Goal: Task Accomplishment & Management: Manage account settings

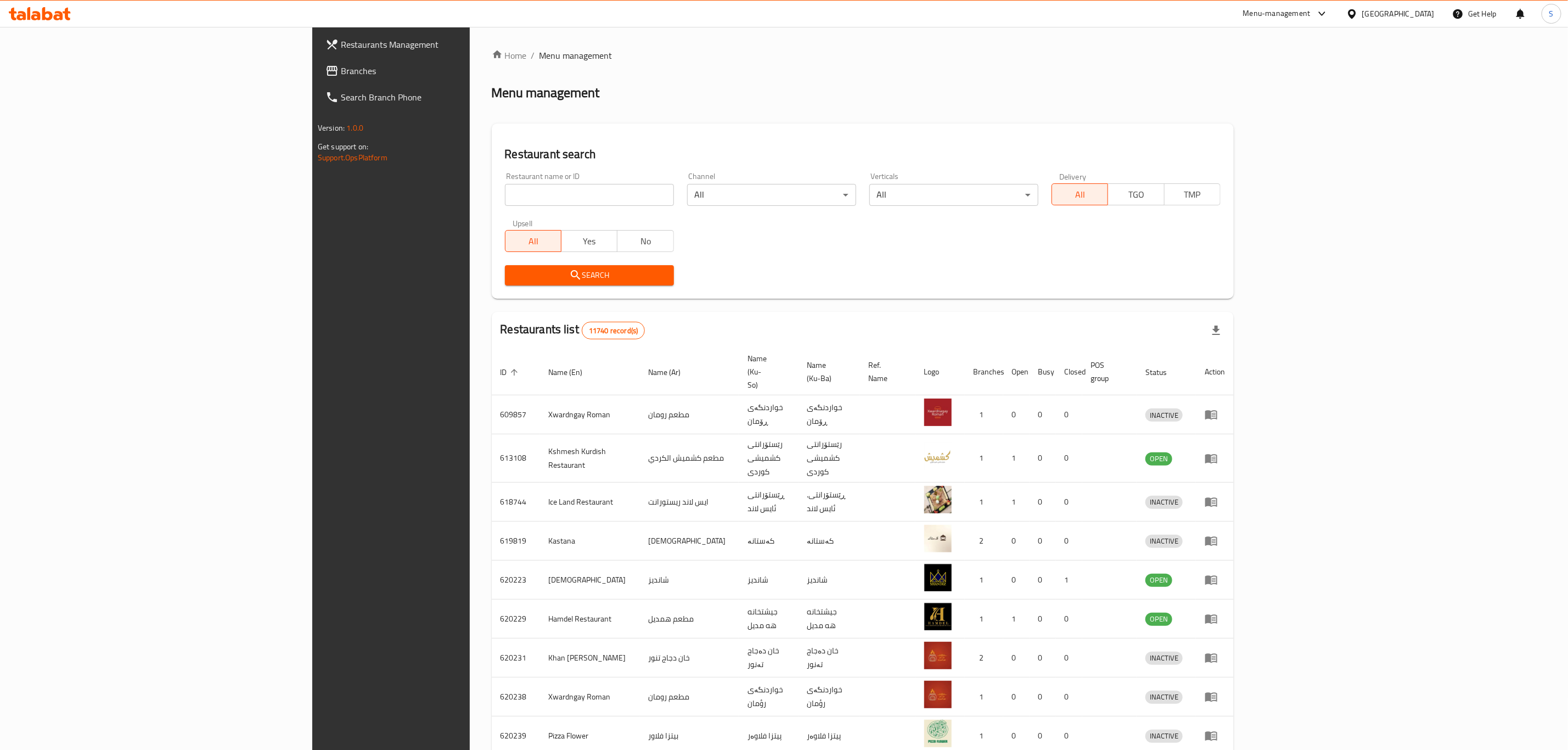
click at [505, 202] on input "search" at bounding box center [589, 195] width 169 height 22
type input "aldimashqi"
drag, startPoint x: 356, startPoint y: 188, endPoint x: 242, endPoint y: 188, distance: 114.0
click at [312, 188] on div "Restaurants Management Branches Search Branch Phone Version: 1.0.0 Get support …" at bounding box center [784, 441] width 944 height 827
click at [514, 277] on span "Search" at bounding box center [590, 276] width 152 height 14
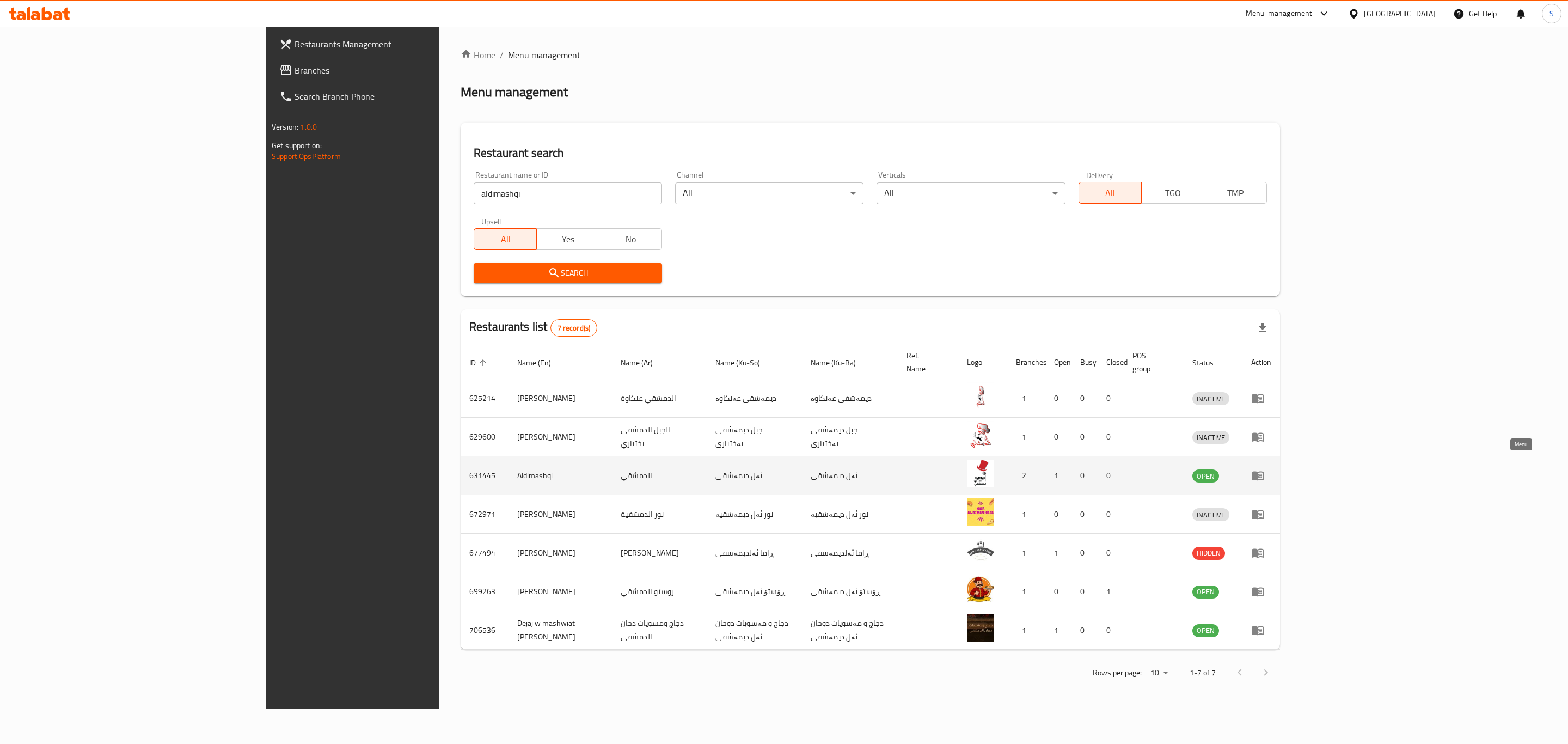
click at [1271, 469] on link "enhanced table" at bounding box center [1261, 476] width 20 height 13
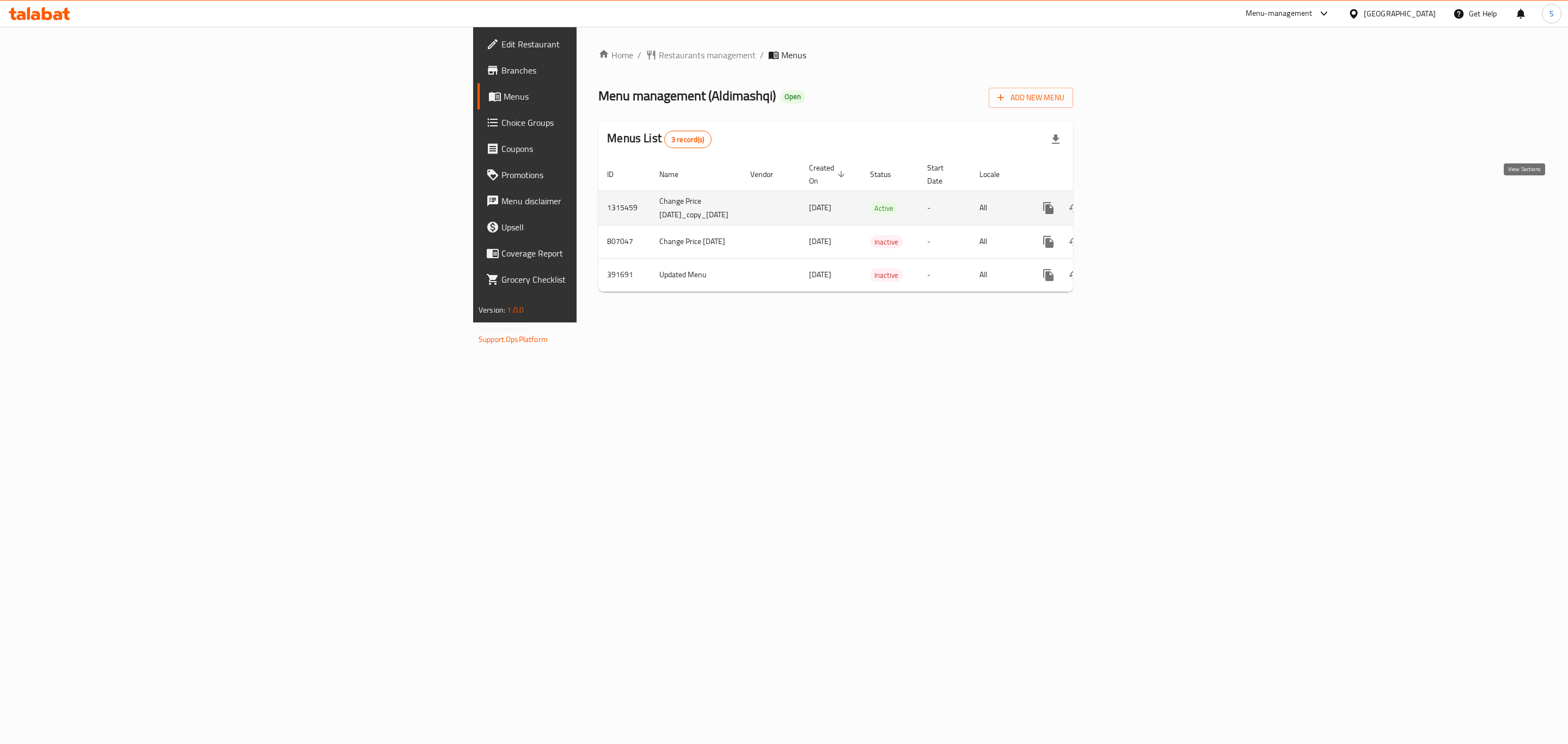
click at [1134, 201] on icon "enhanced table" at bounding box center [1127, 208] width 13 height 13
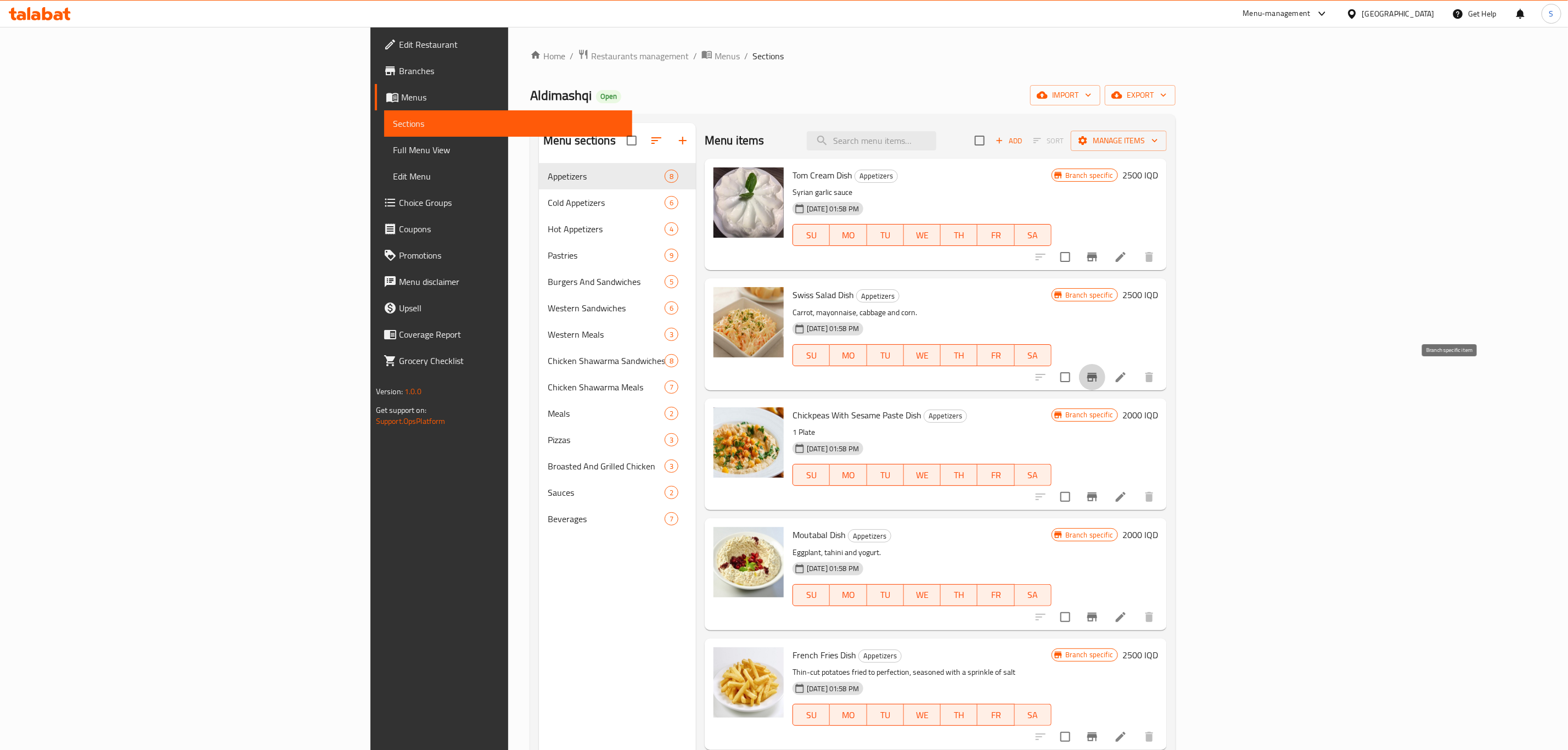
click at [1105, 376] on button "Branch-specific-item" at bounding box center [1092, 378] width 27 height 27
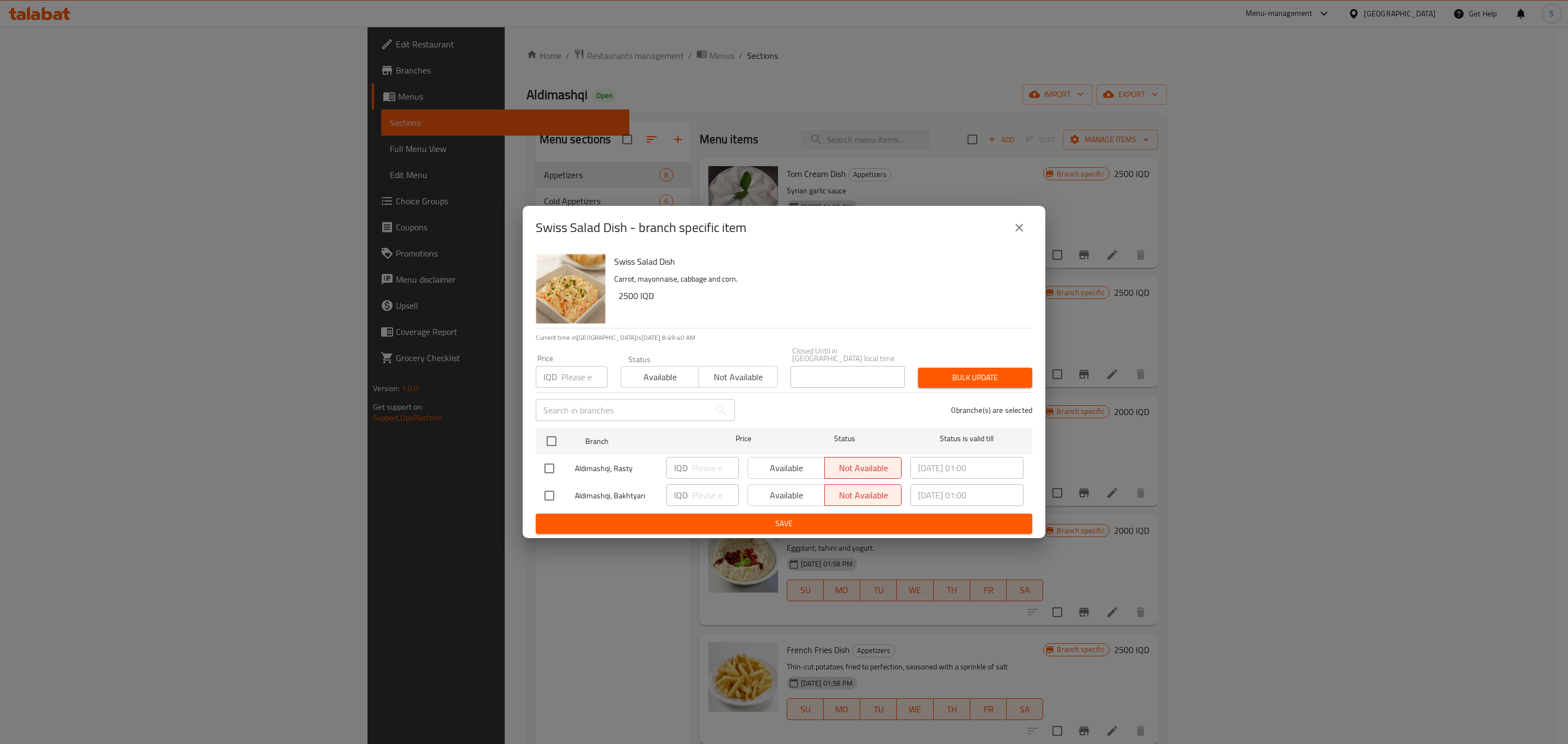
click at [1016, 233] on icon "close" at bounding box center [1019, 228] width 13 height 13
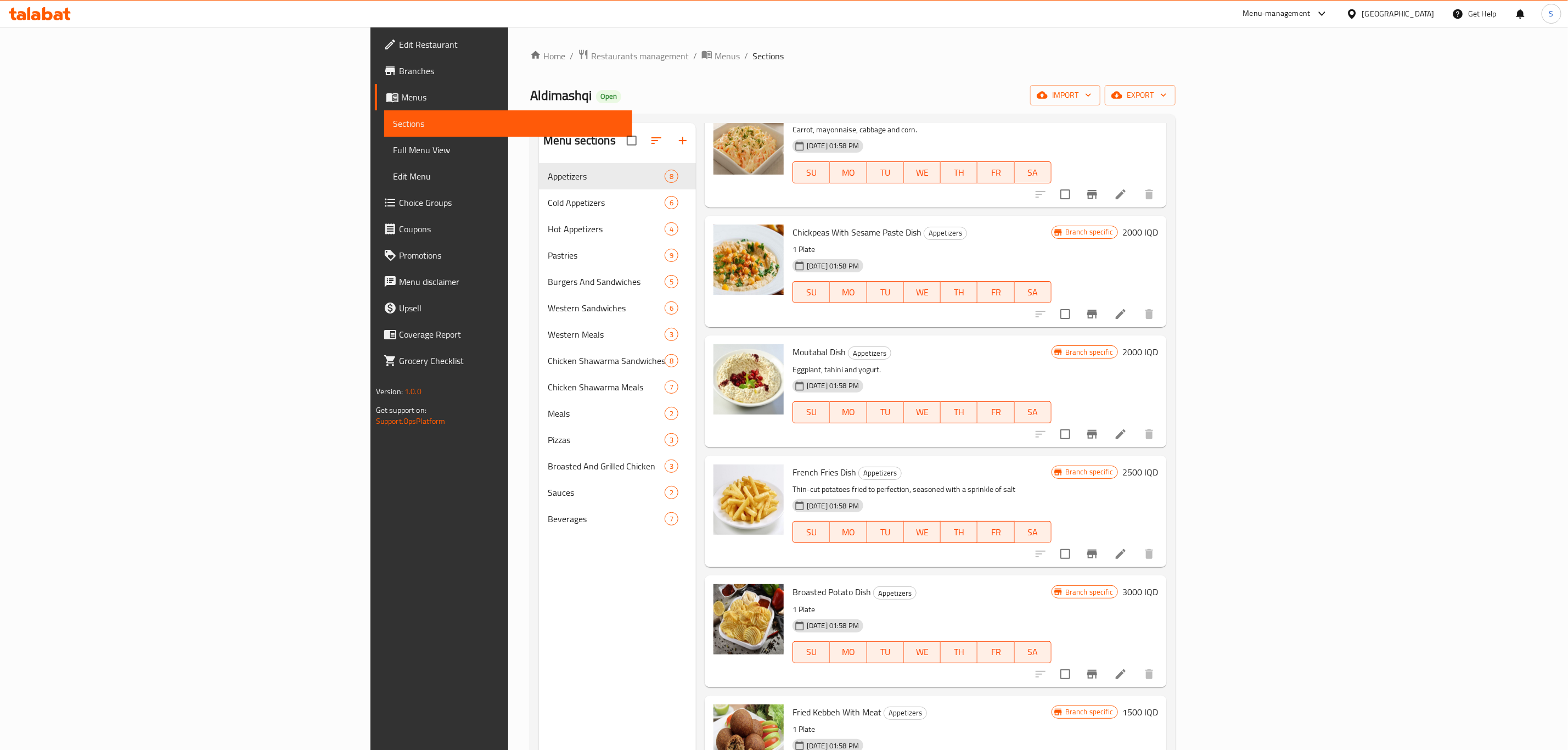
scroll to position [236, 0]
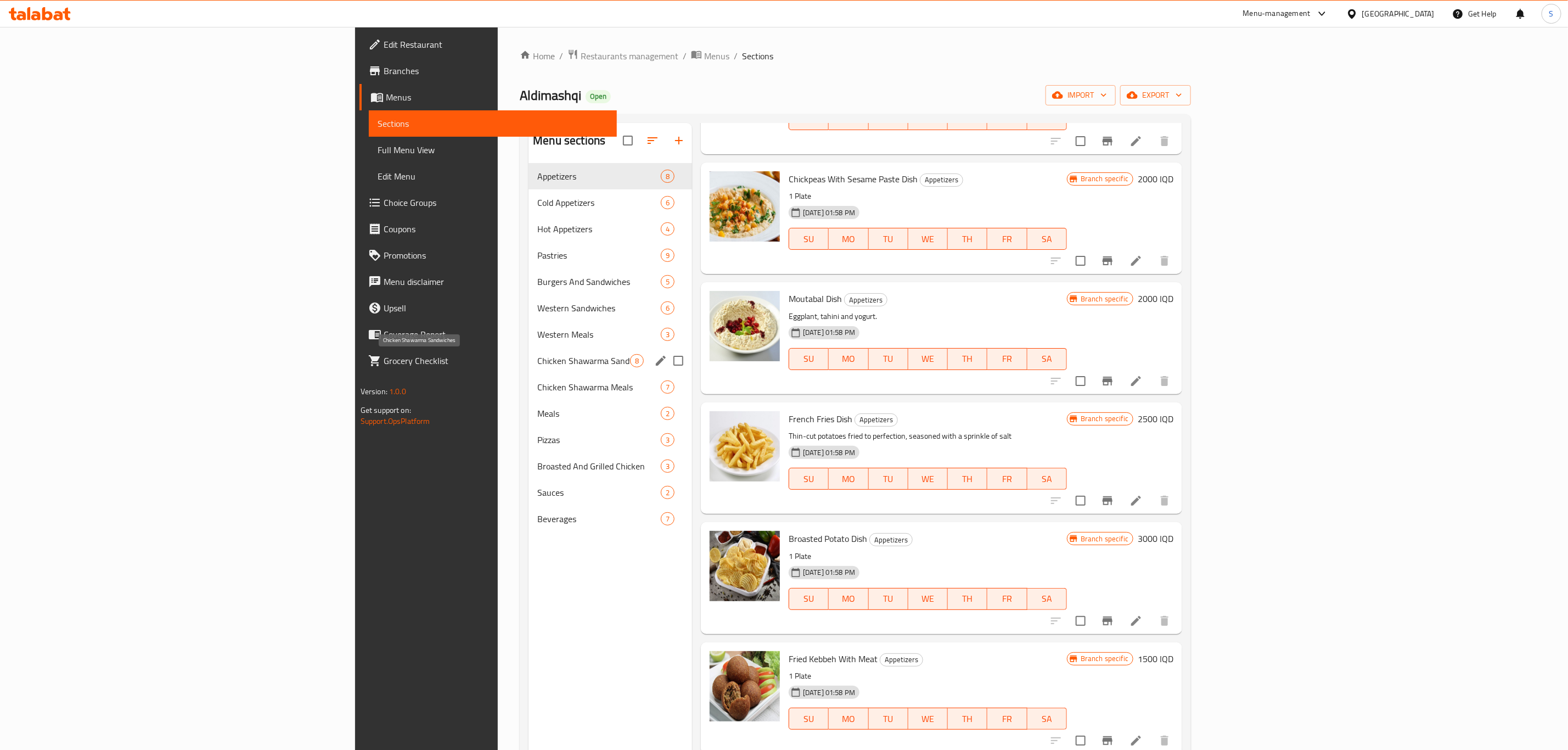
click at [537, 330] on span "Western Meals" at bounding box center [599, 334] width 123 height 13
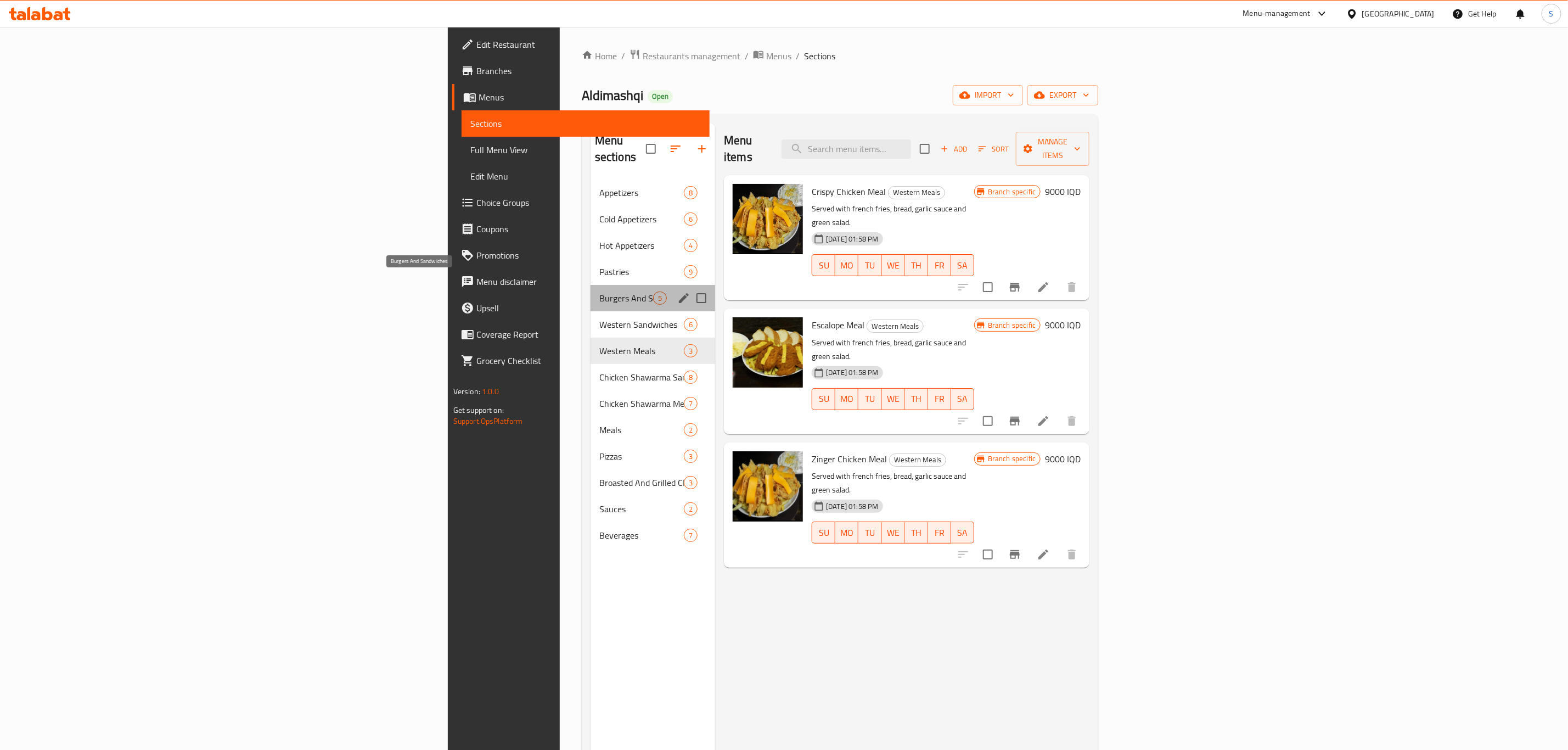
click at [599, 292] on span "Burgers And Sandwiches" at bounding box center [626, 298] width 54 height 13
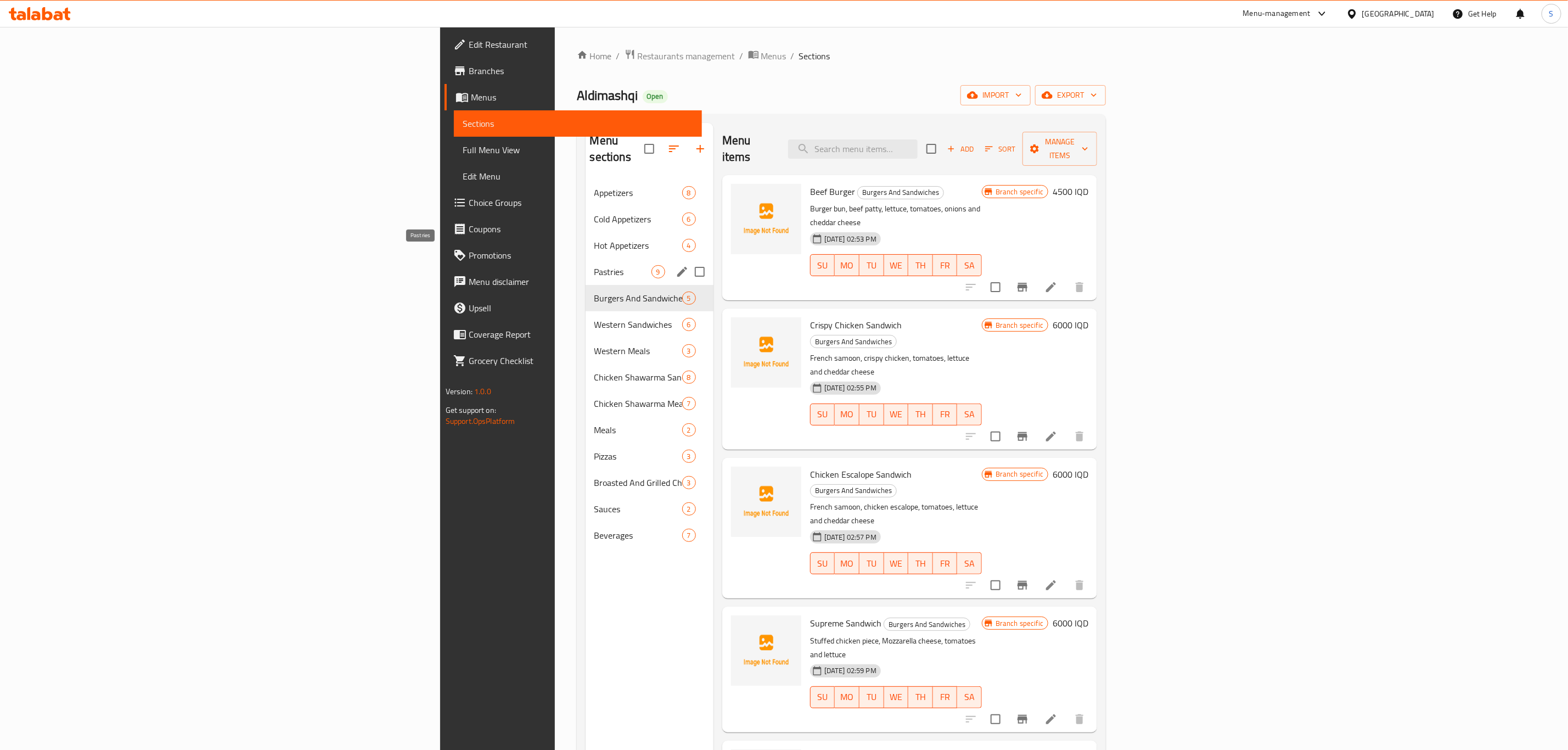
click at [585, 241] on div "Hot Appetizers 4" at bounding box center [649, 245] width 128 height 27
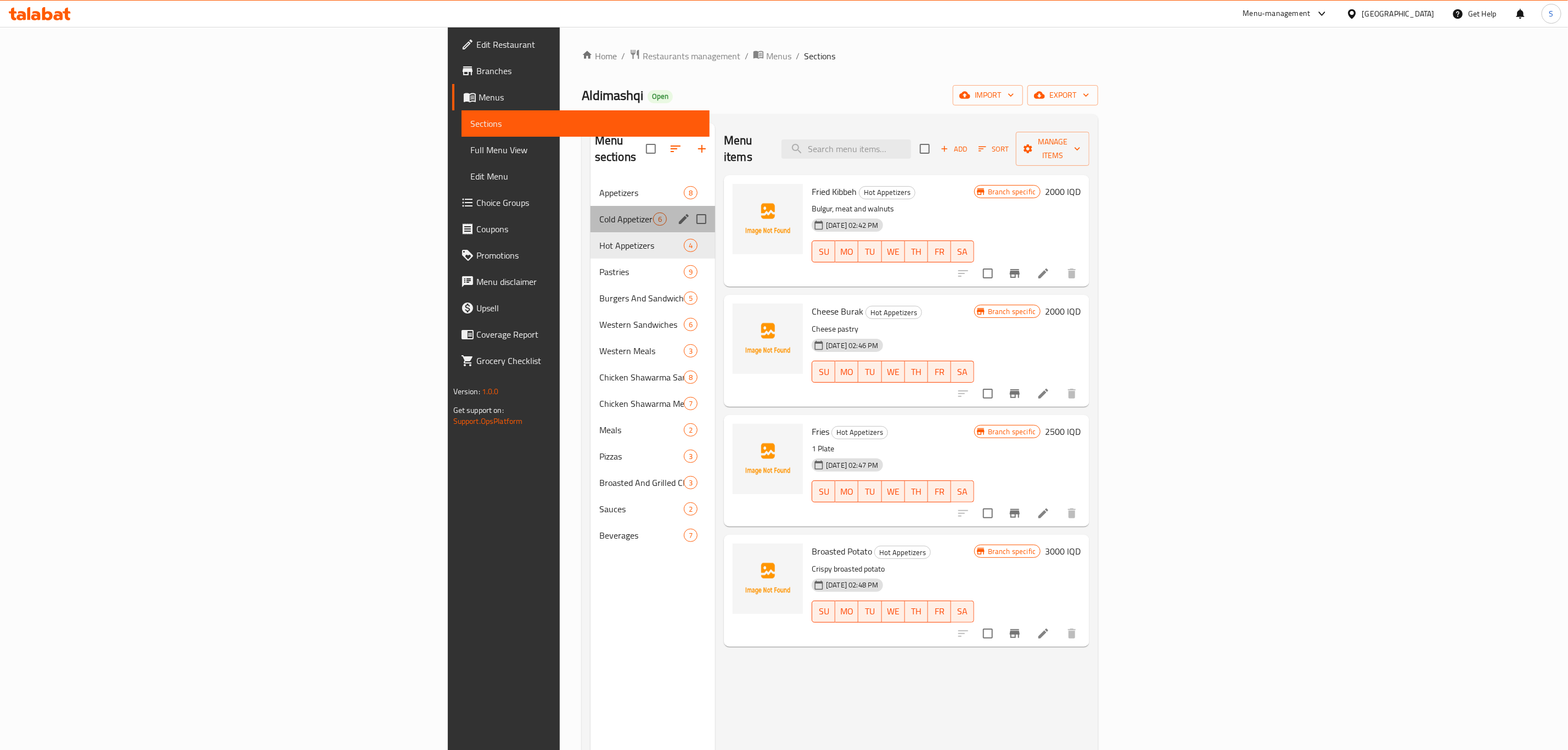
click at [590, 206] on div "Cold Appetizers 6" at bounding box center [652, 219] width 125 height 27
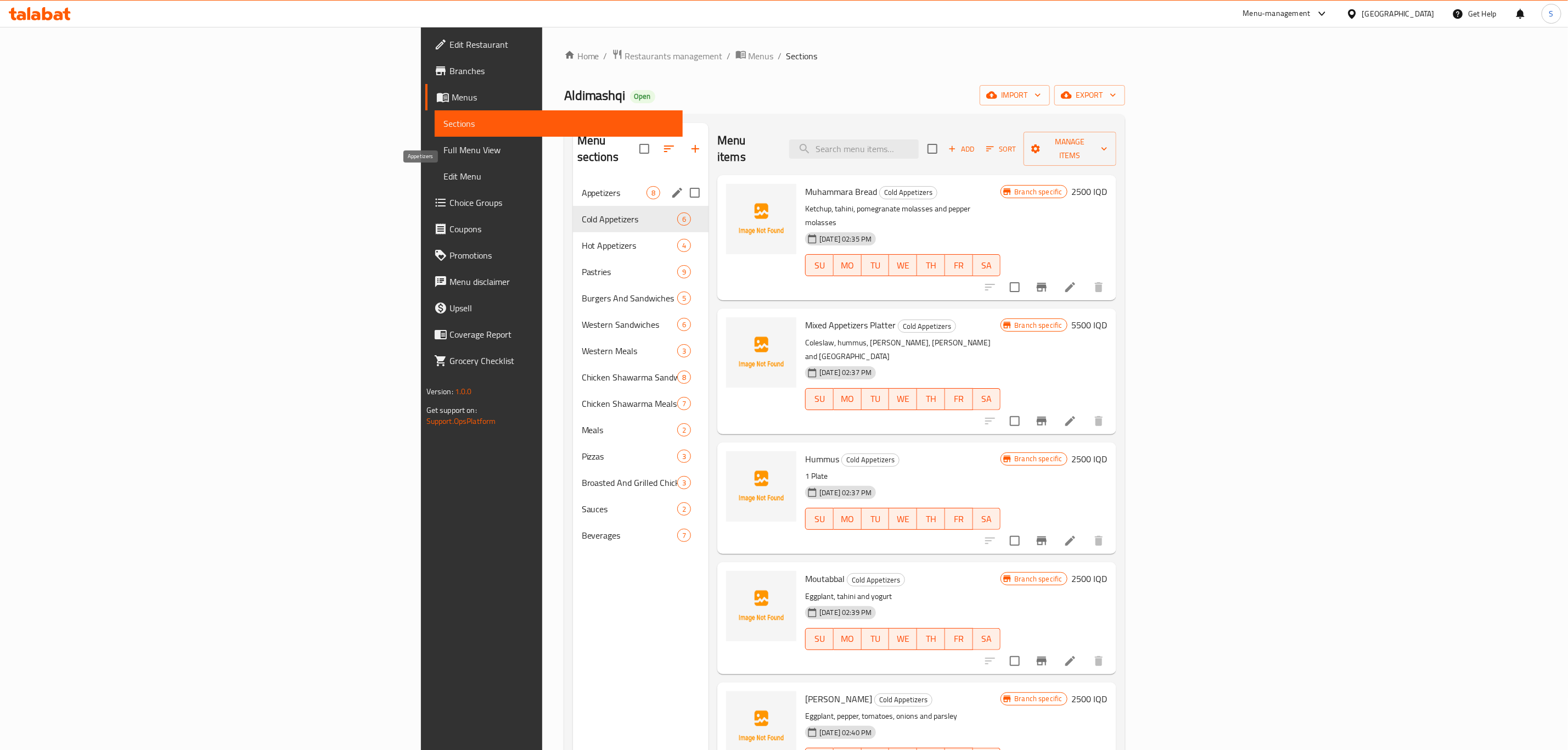
click at [581, 186] on span "Appetizers" at bounding box center [614, 192] width 64 height 13
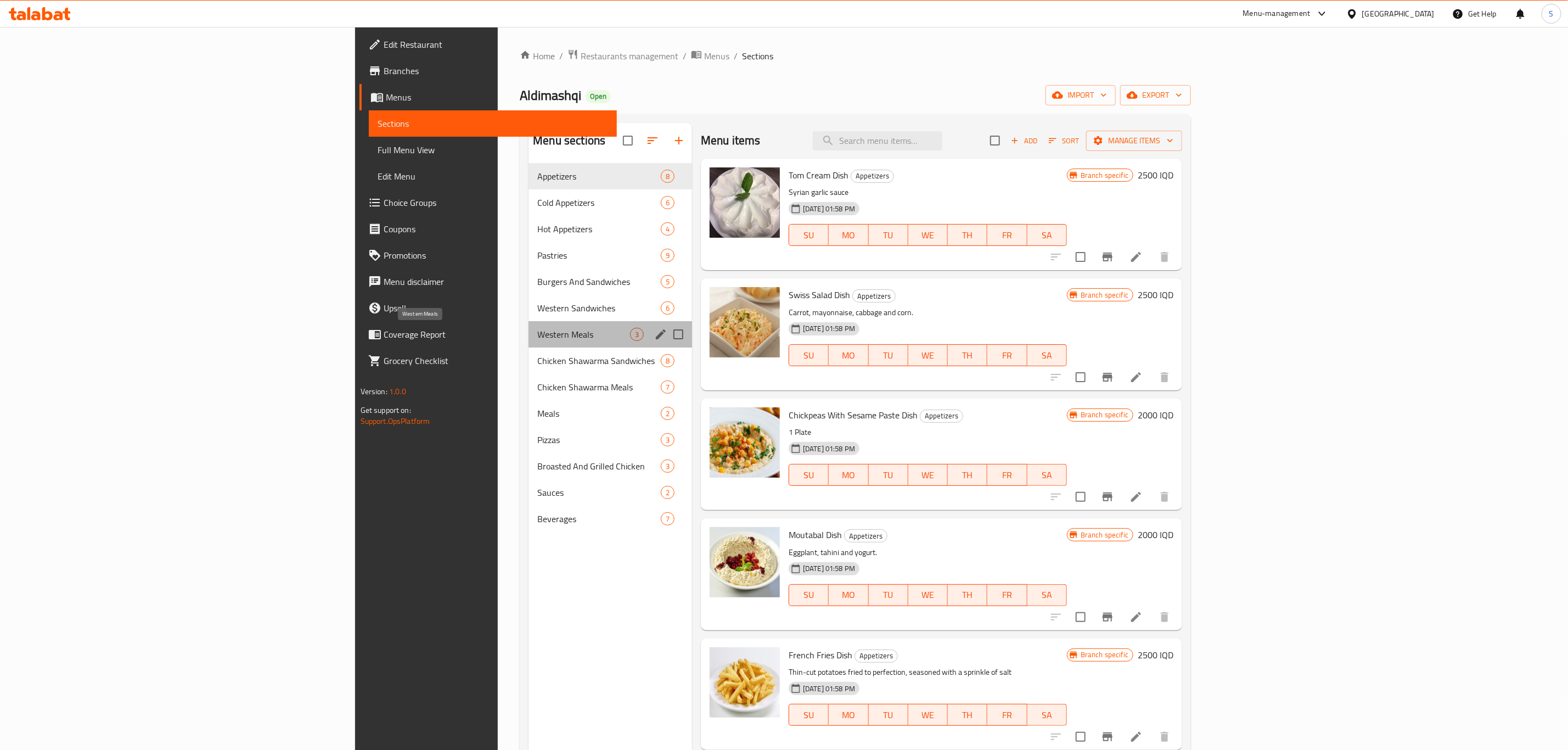
click at [537, 335] on span "Western Meals" at bounding box center [583, 334] width 93 height 13
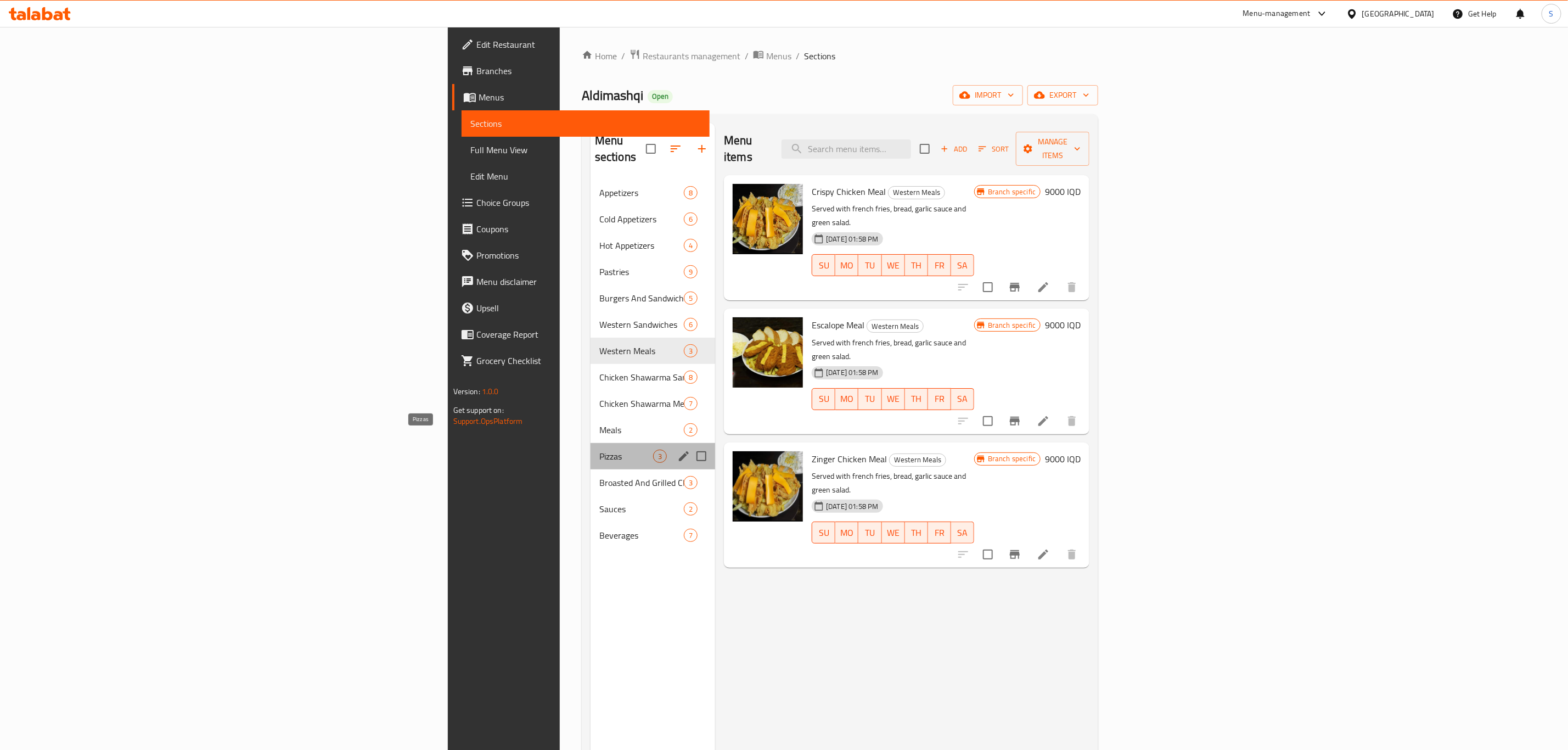
click at [599, 450] on span "Pizzas" at bounding box center [626, 456] width 54 height 13
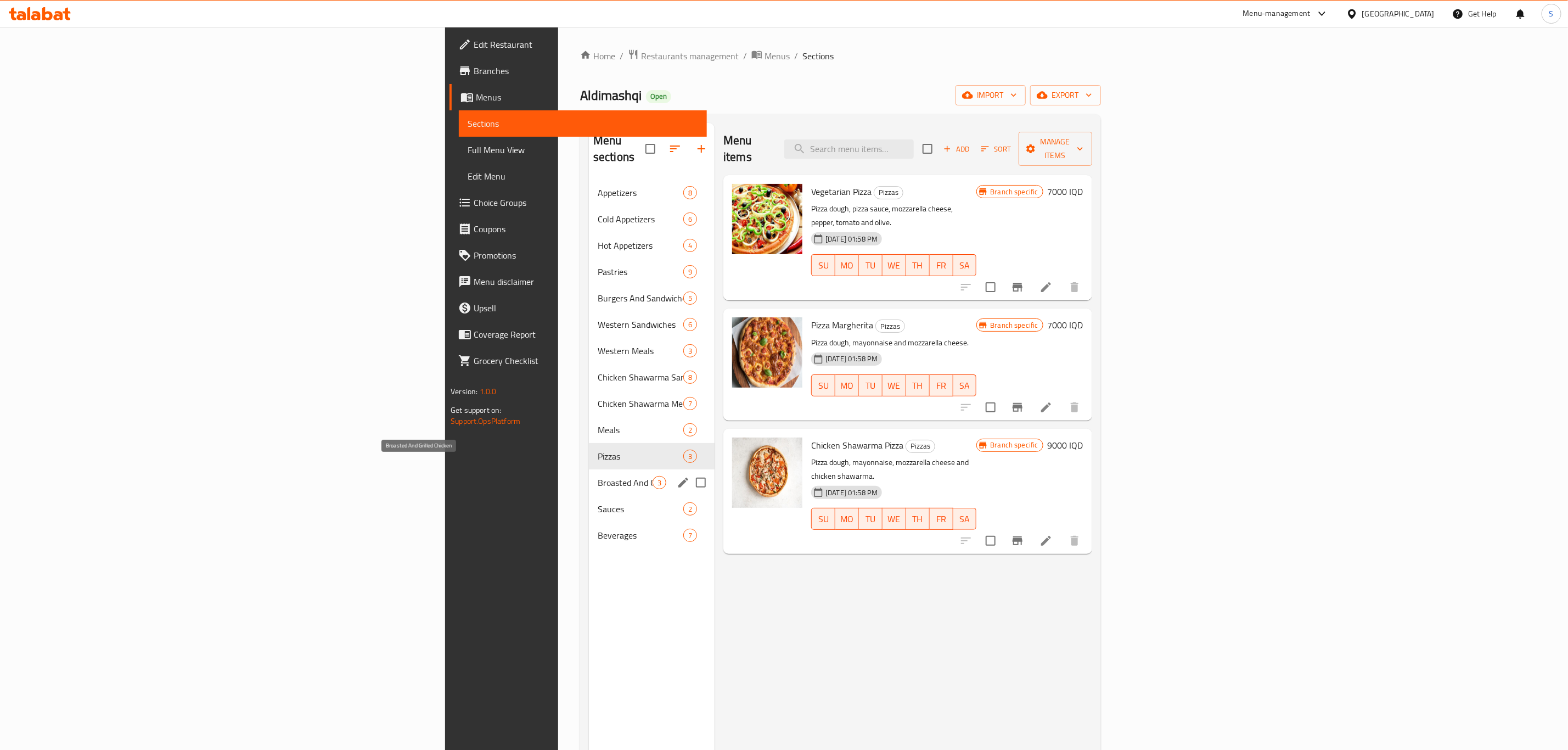
click at [598, 476] on span "Broasted And Grilled Chicken" at bounding box center [625, 483] width 55 height 13
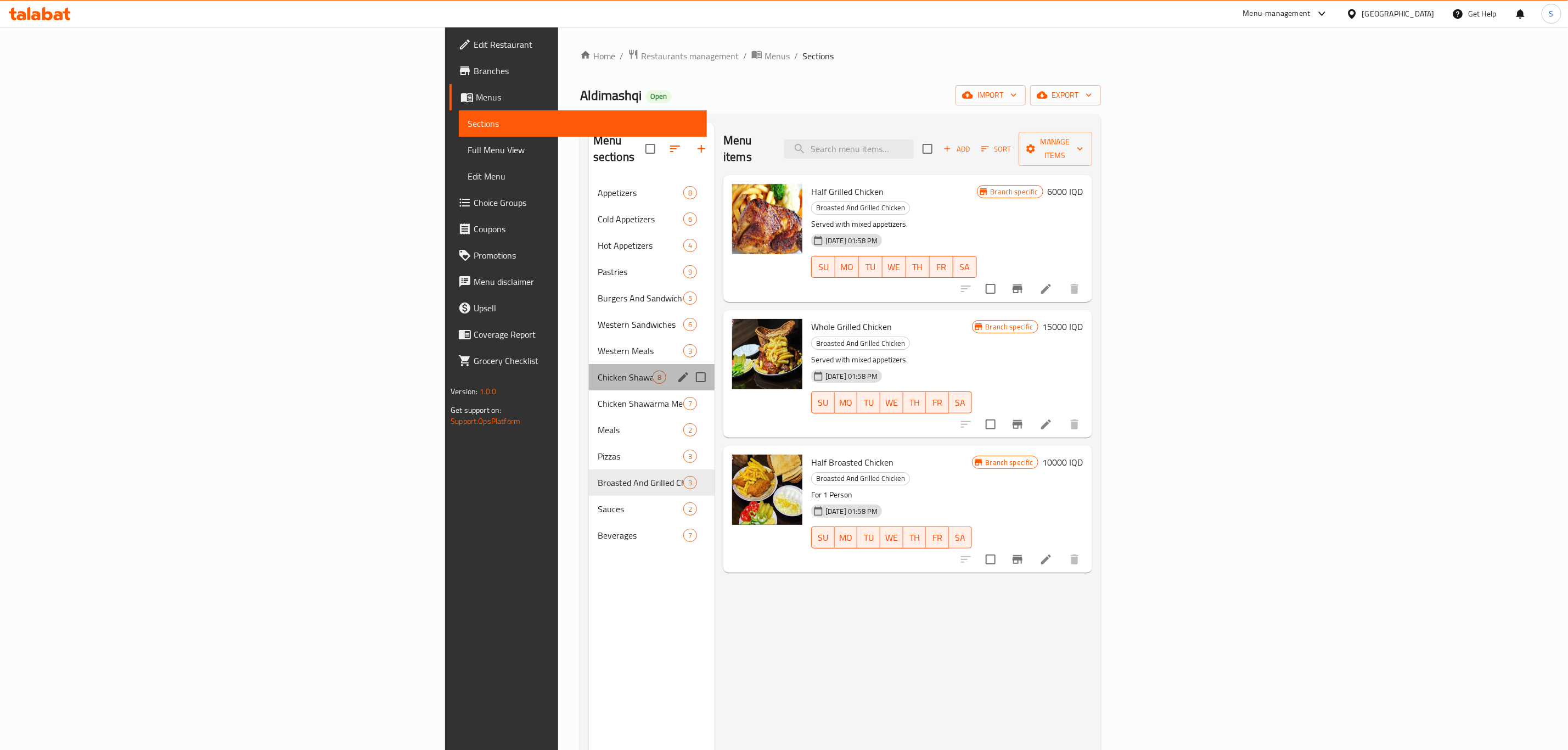
click at [589, 364] on div "Chicken Shawarma Sandwiches 8" at bounding box center [652, 378] width 126 height 27
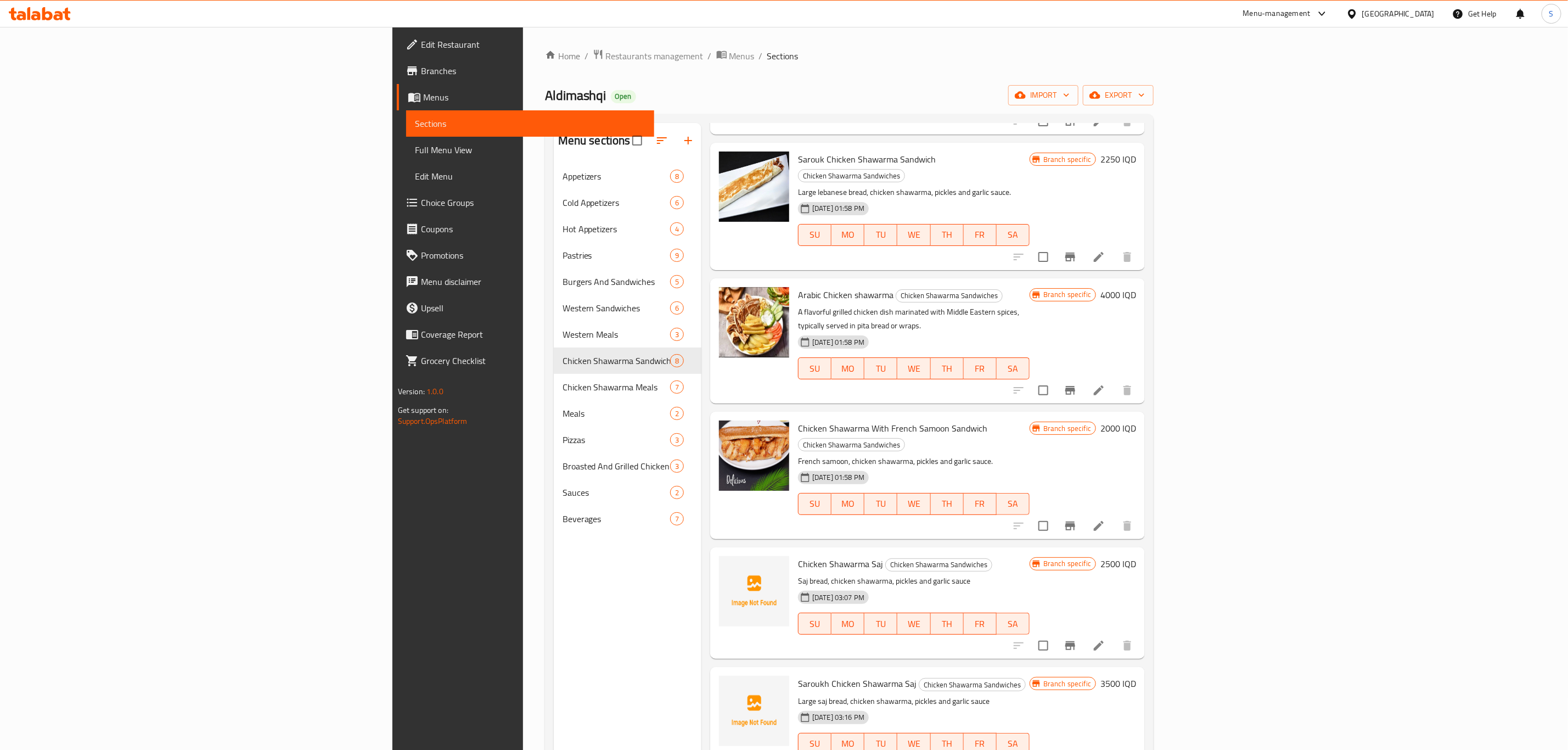
scroll to position [236, 0]
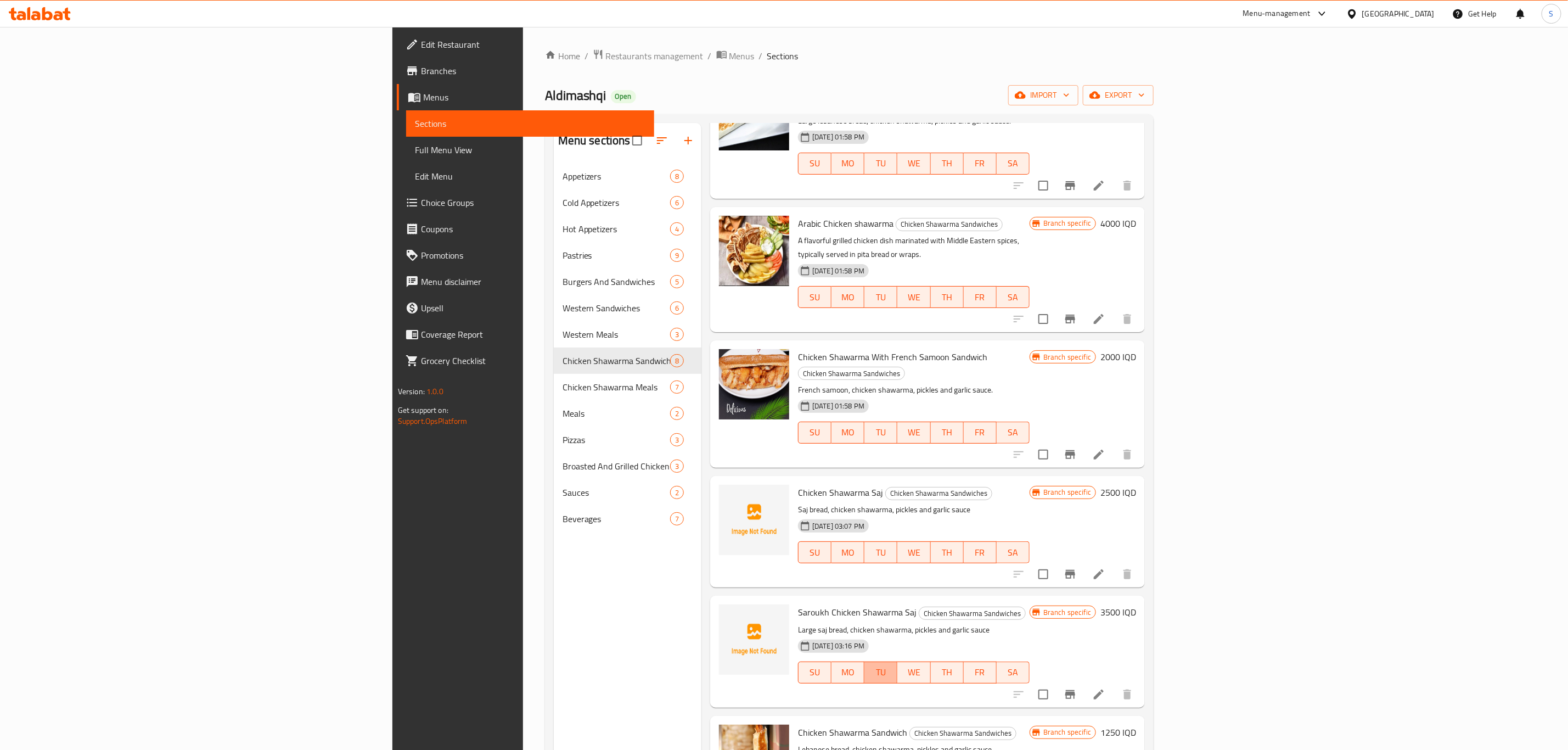
click at [893, 665] on span "TU" at bounding box center [880, 672] width 24 height 16
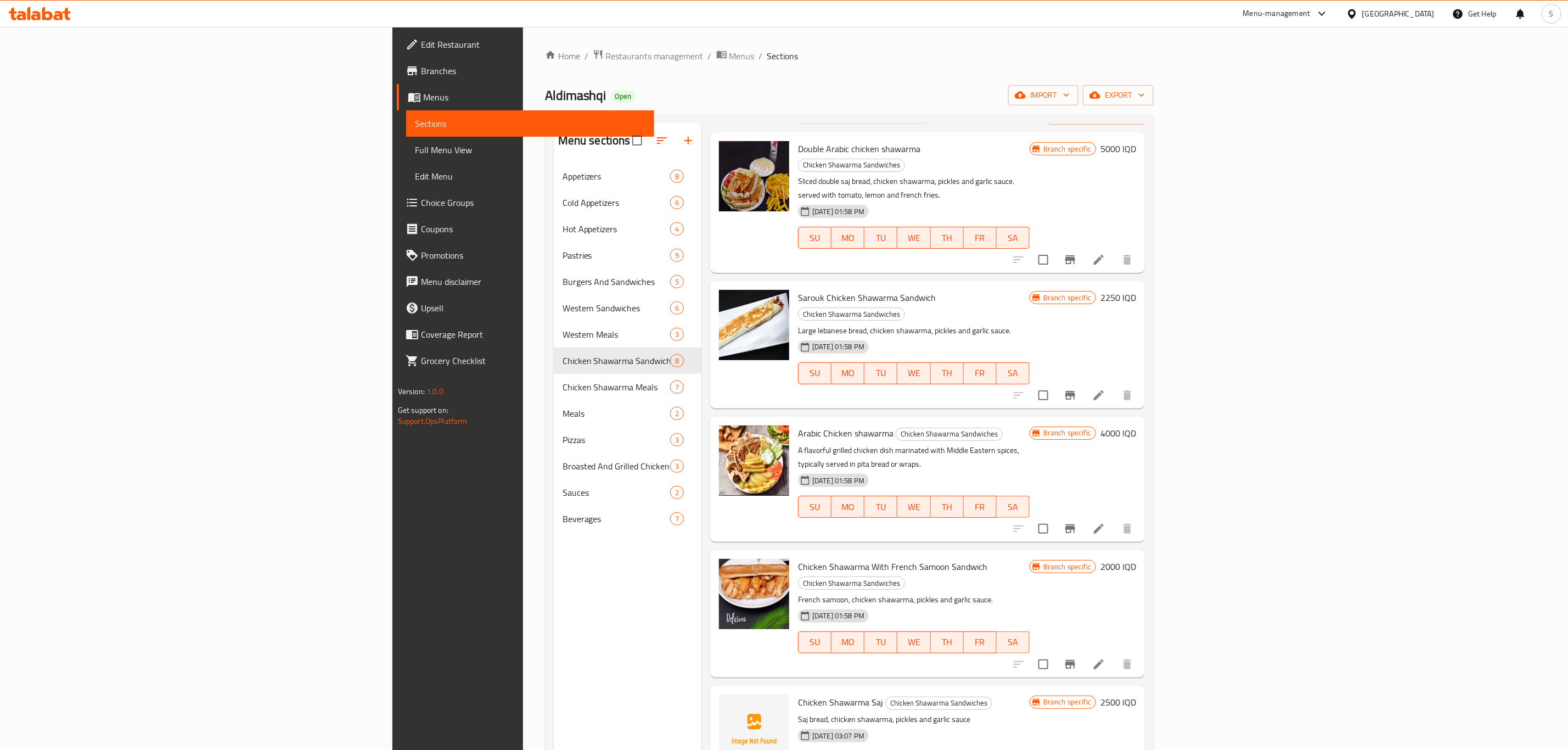
scroll to position [0, 0]
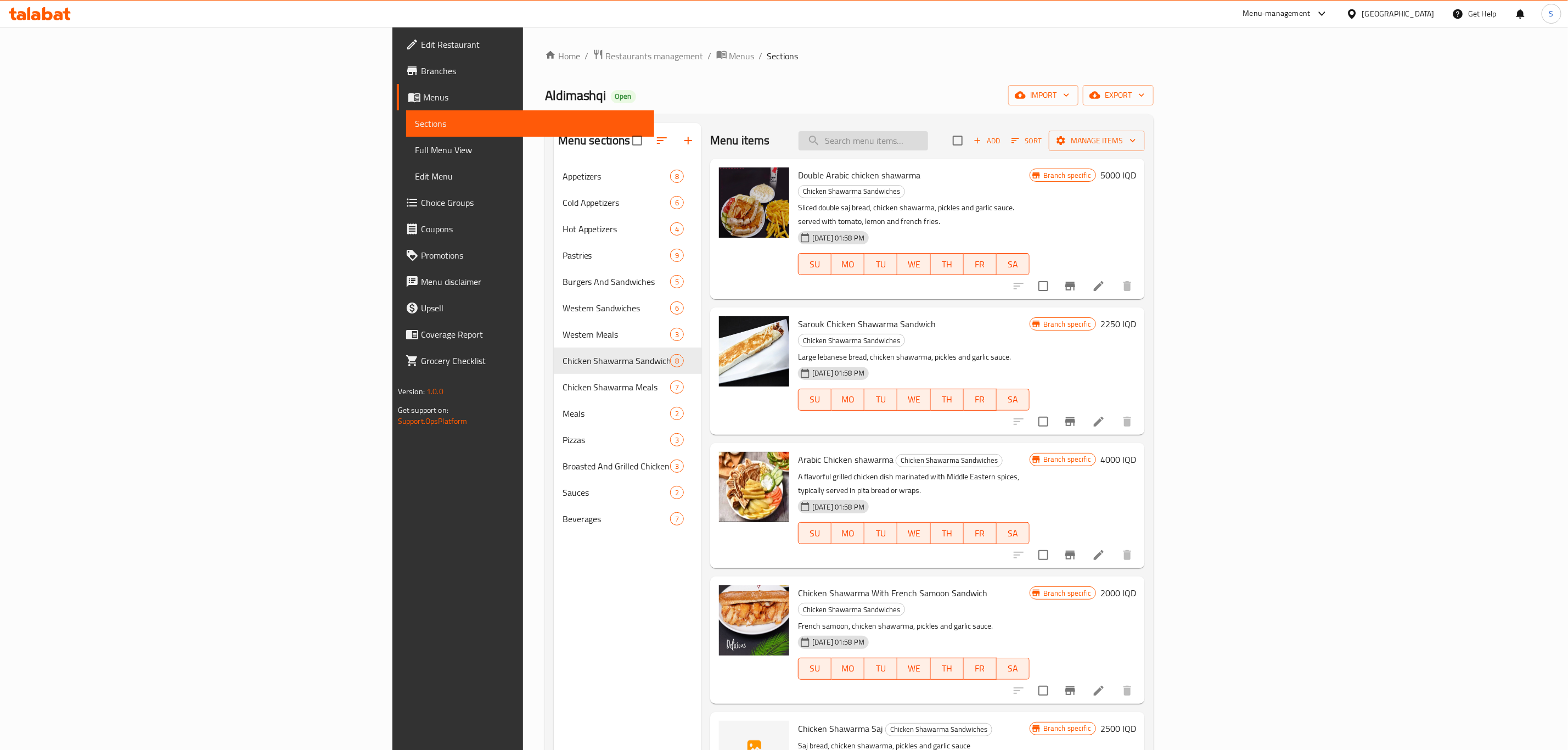
click at [928, 134] on input "search" at bounding box center [863, 141] width 130 height 19
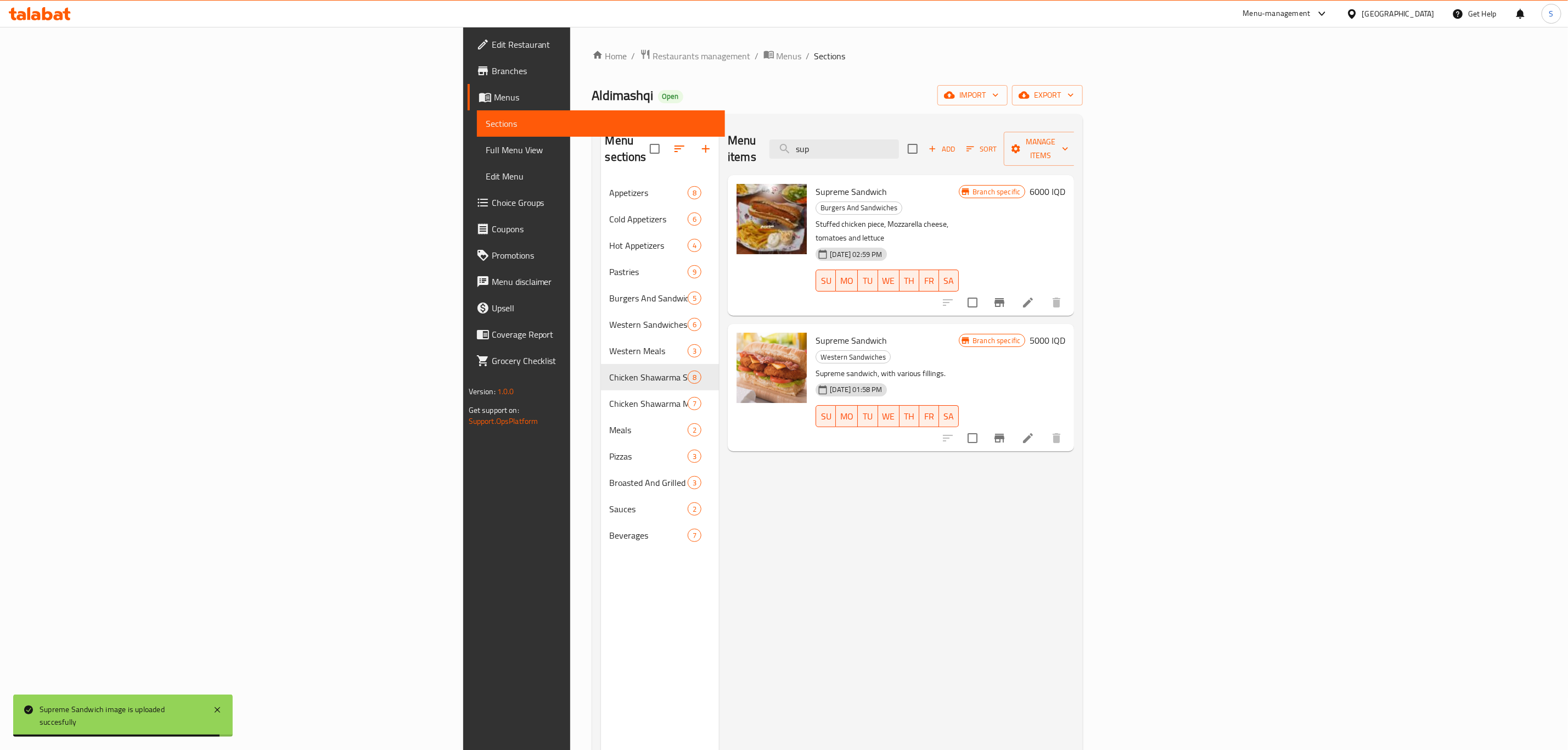
drag, startPoint x: 1000, startPoint y: 137, endPoint x: 893, endPoint y: 147, distance: 107.5
click at [909, 145] on div "Menu items sup Add Sort Manage items" at bounding box center [901, 149] width 346 height 52
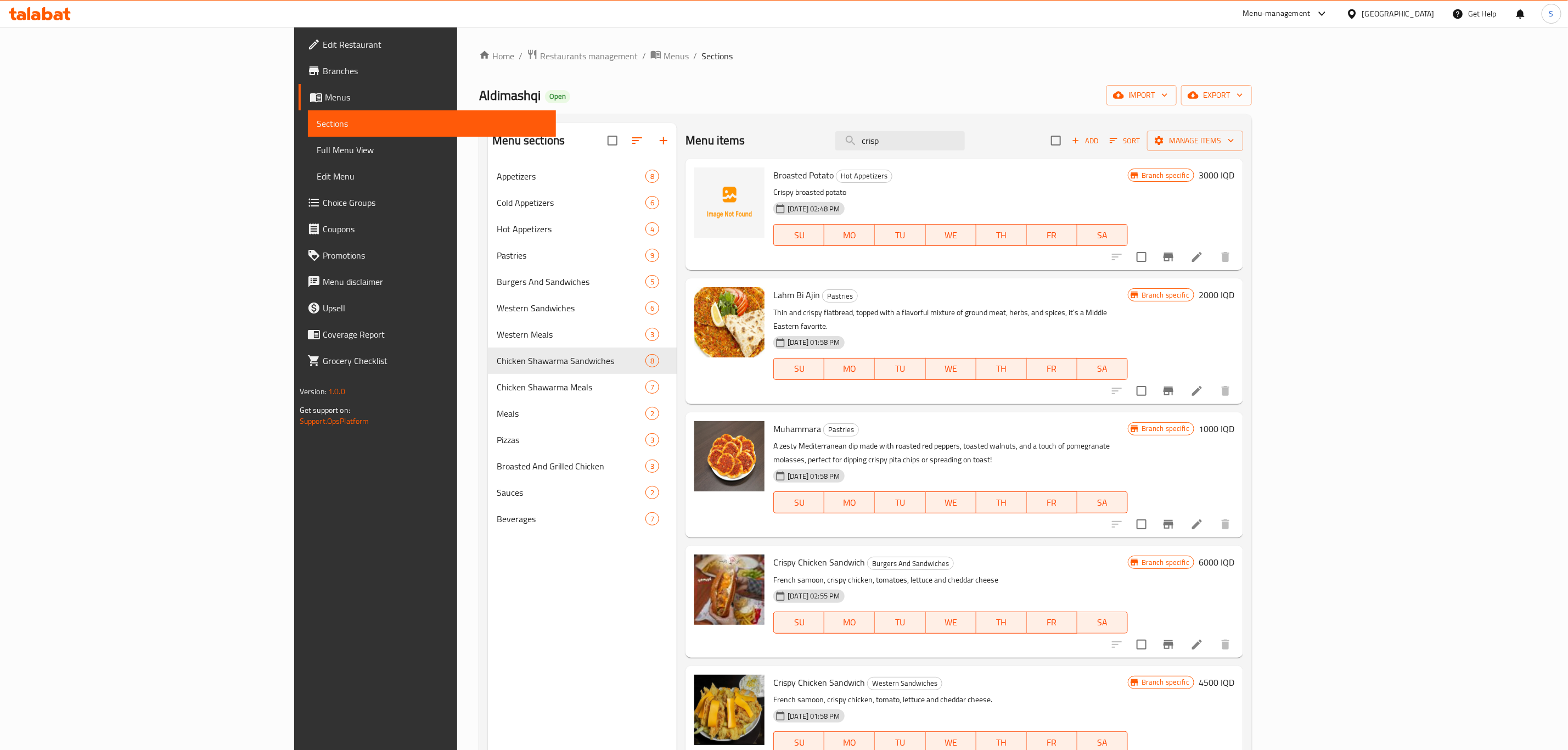
drag, startPoint x: 1018, startPoint y: 132, endPoint x: 814, endPoint y: 137, distance: 204.1
click at [814, 137] on div "Menu items crisp Add Sort Manage items" at bounding box center [964, 140] width 557 height 35
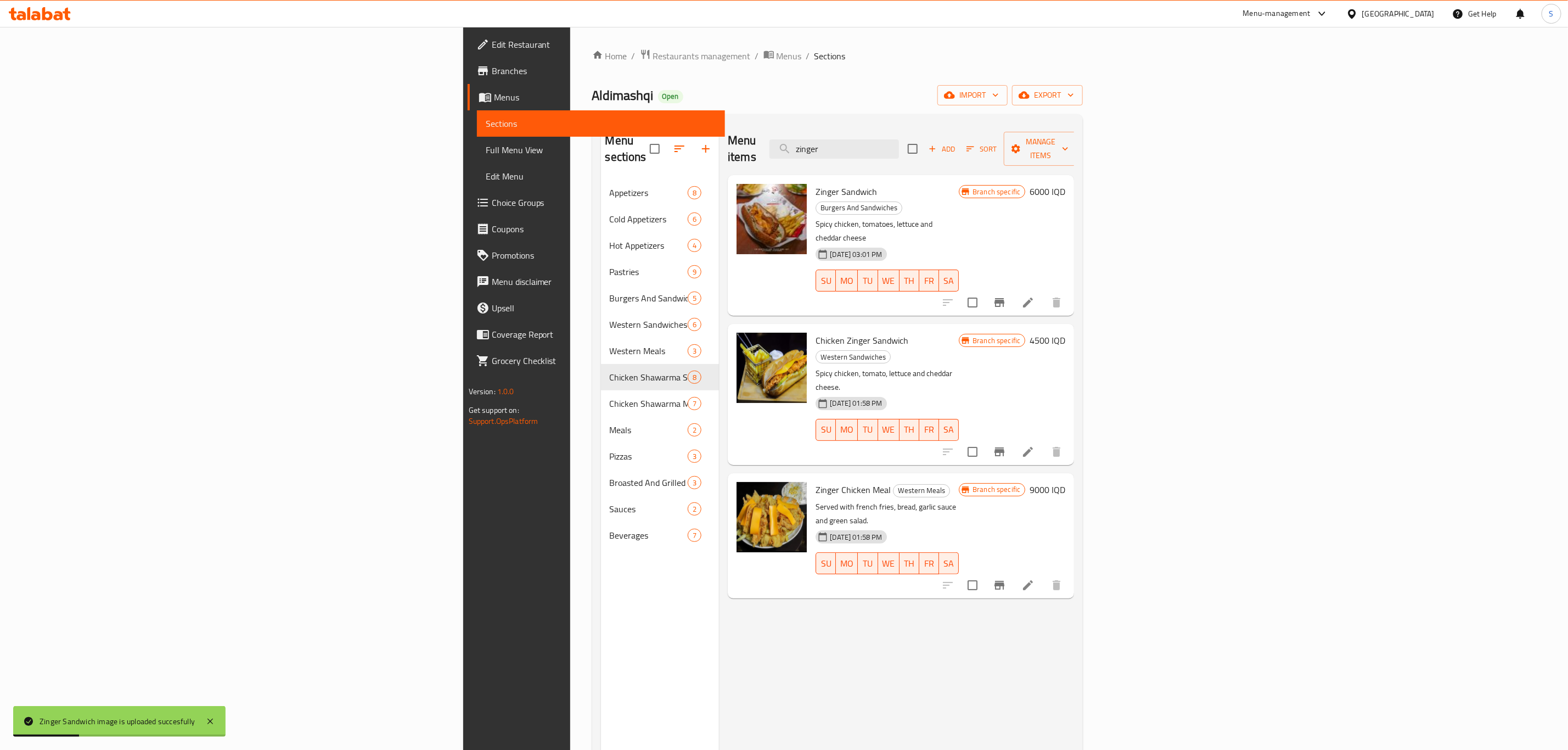
drag, startPoint x: 1026, startPoint y: 151, endPoint x: 888, endPoint y: 145, distance: 138.1
click at [888, 145] on div "Menu items zinger Add Sort Manage items" at bounding box center [901, 149] width 346 height 52
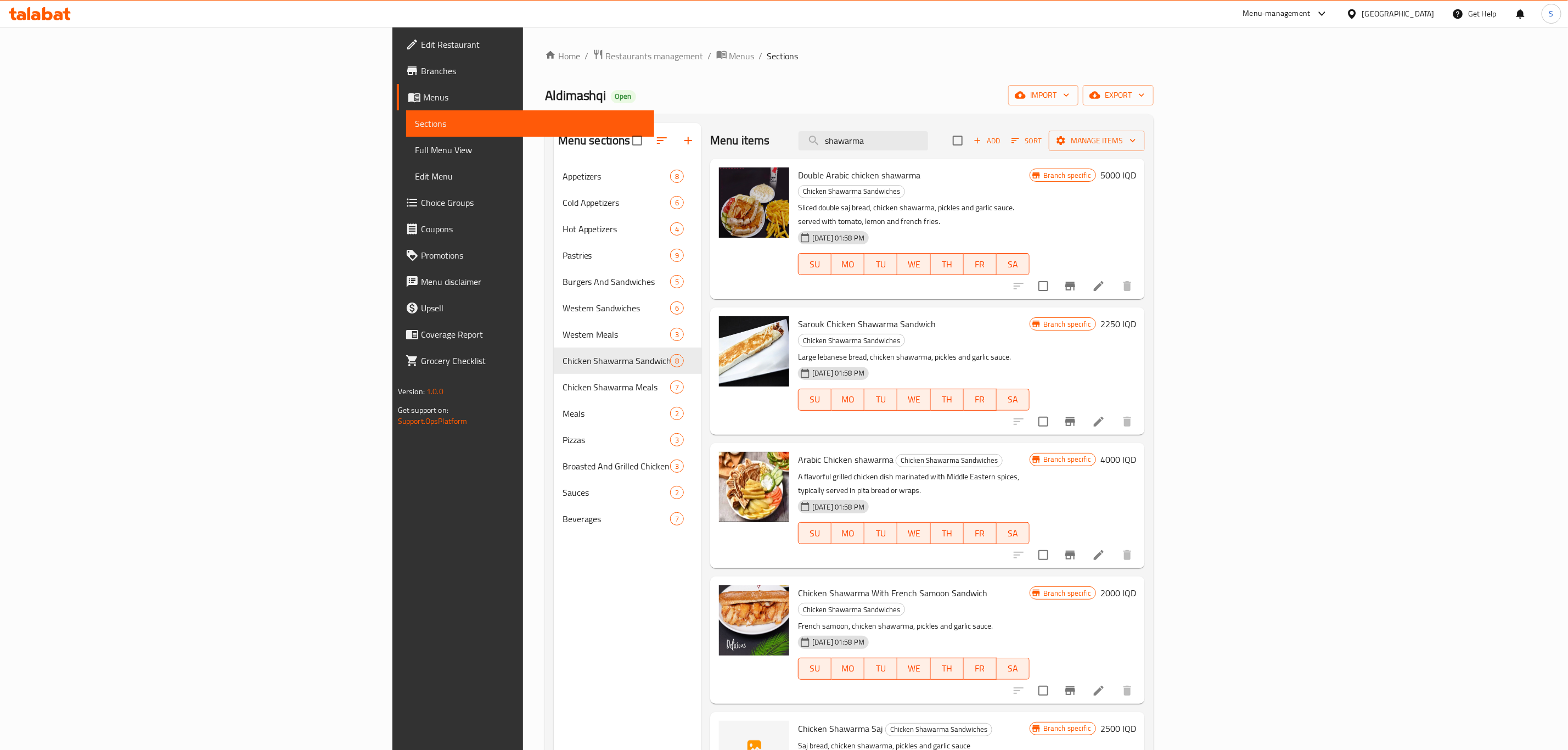
drag, startPoint x: 1018, startPoint y: 134, endPoint x: 834, endPoint y: 154, distance: 185.1
click at [860, 161] on div "Menu items shawarma Add Sort Manage items Double Arabic chicken shawarma Chicke…" at bounding box center [923, 498] width 444 height 750
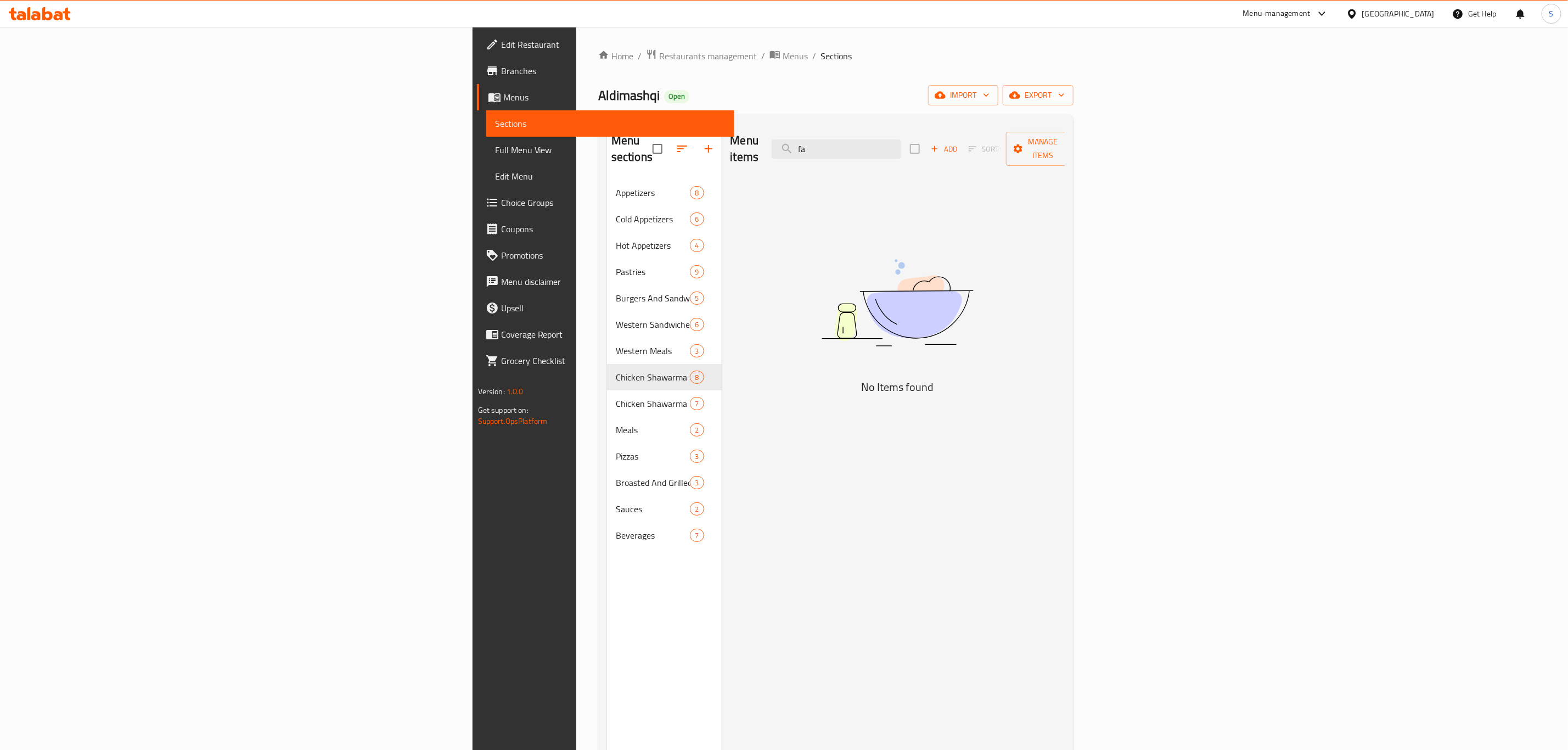
type input "f"
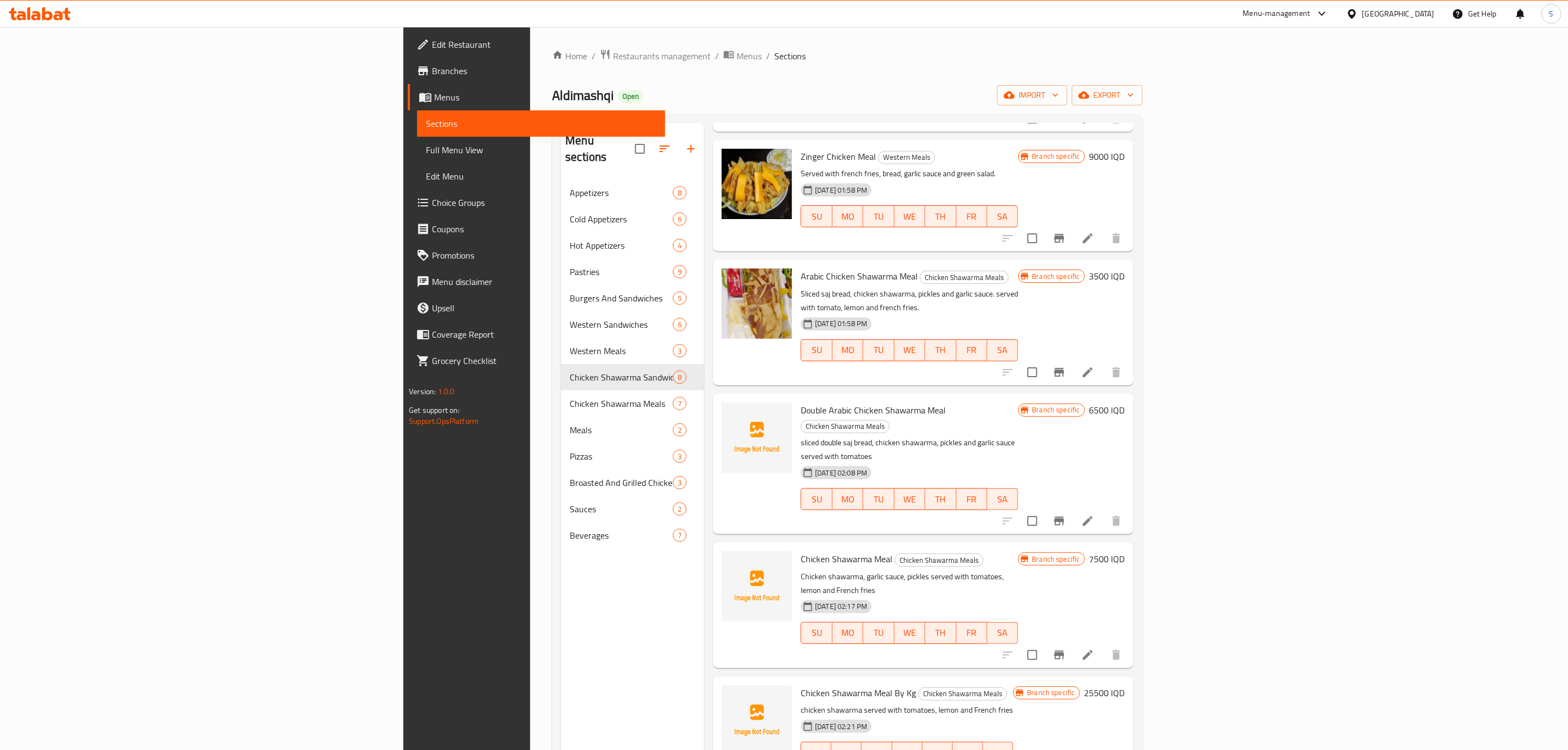
scroll to position [329, 0]
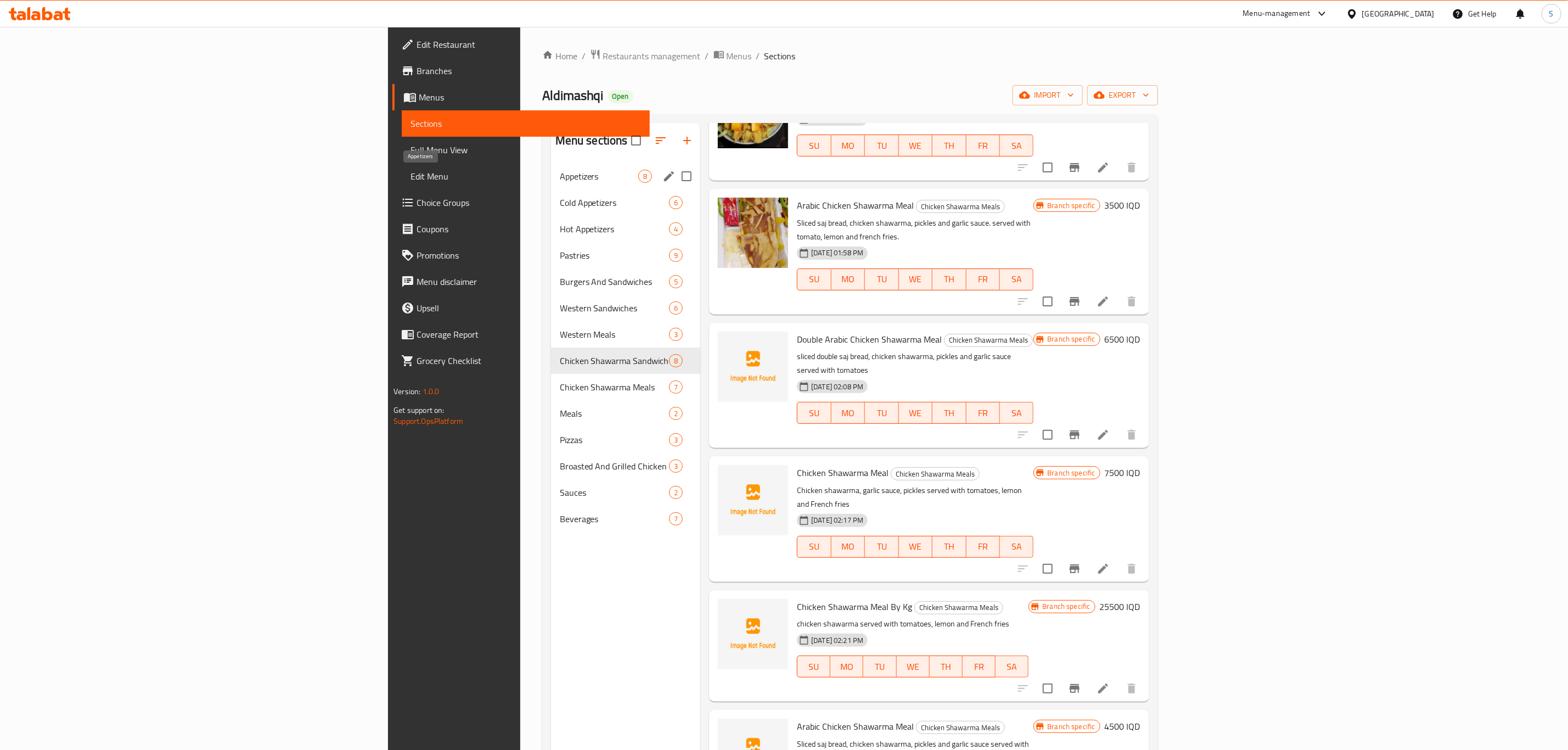
click at [560, 181] on span "Appetizers" at bounding box center [599, 176] width 78 height 13
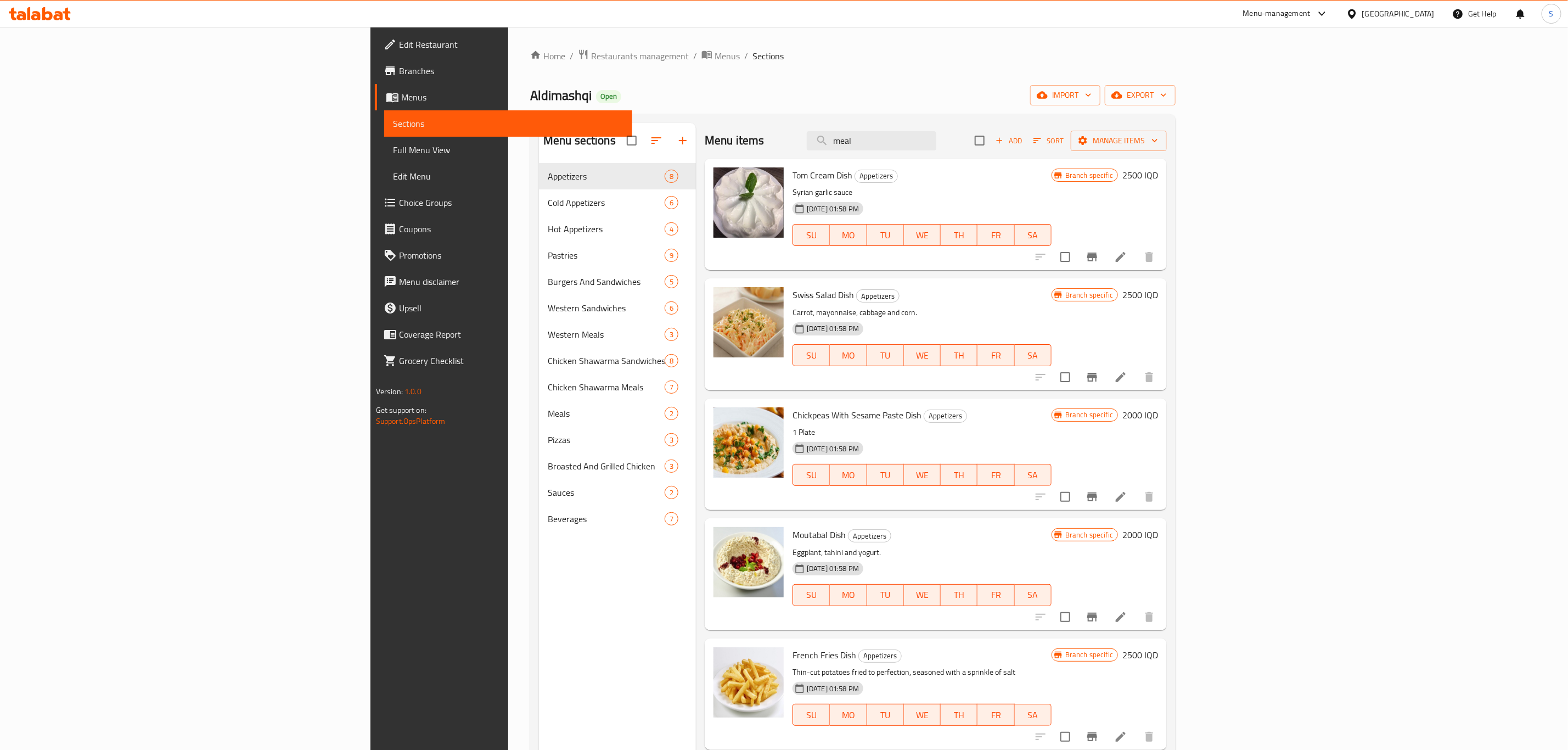
drag, startPoint x: 1016, startPoint y: 145, endPoint x: 795, endPoint y: 177, distance: 223.3
click at [901, 149] on div "Menu items meal Add Sort Manage items" at bounding box center [935, 140] width 462 height 35
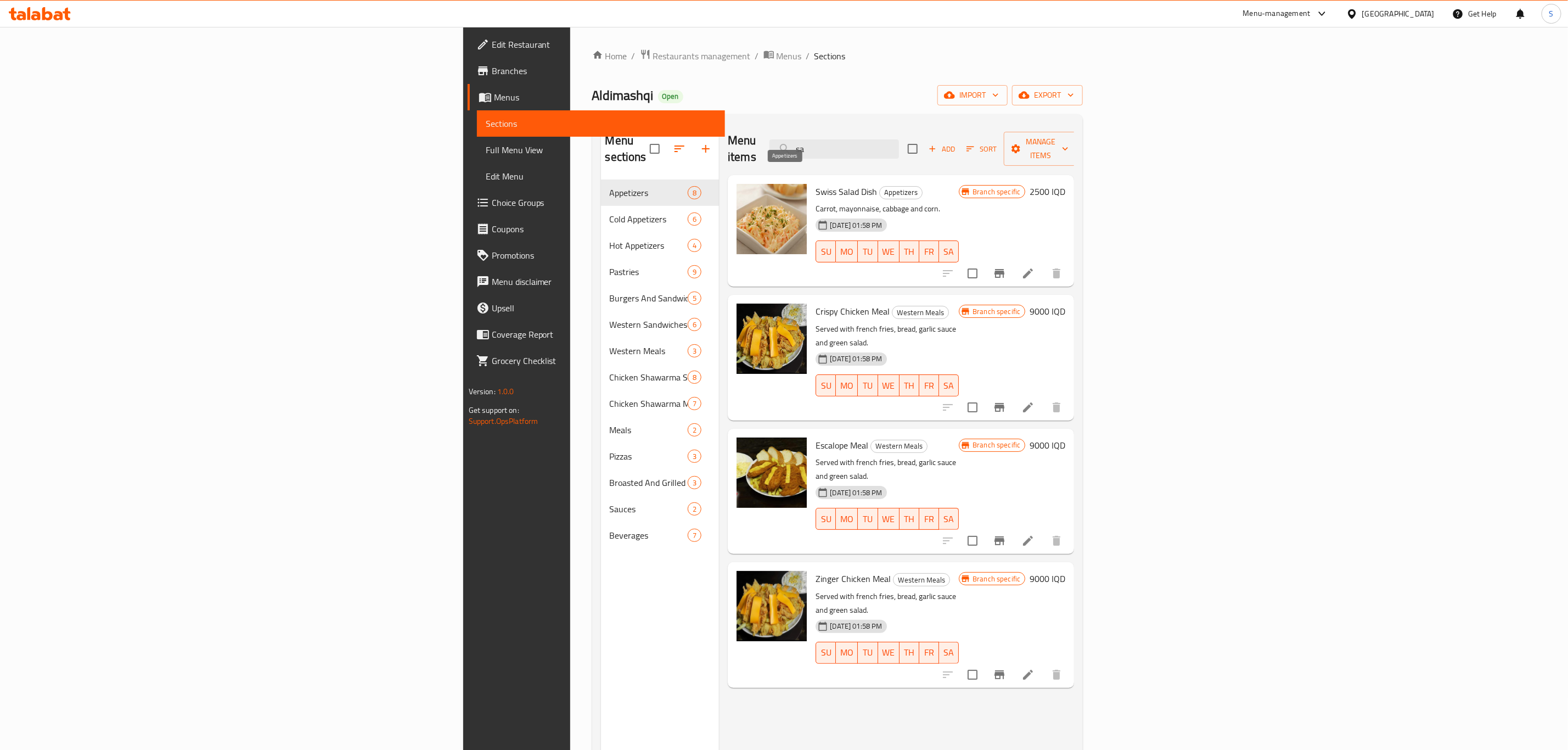
type input "s"
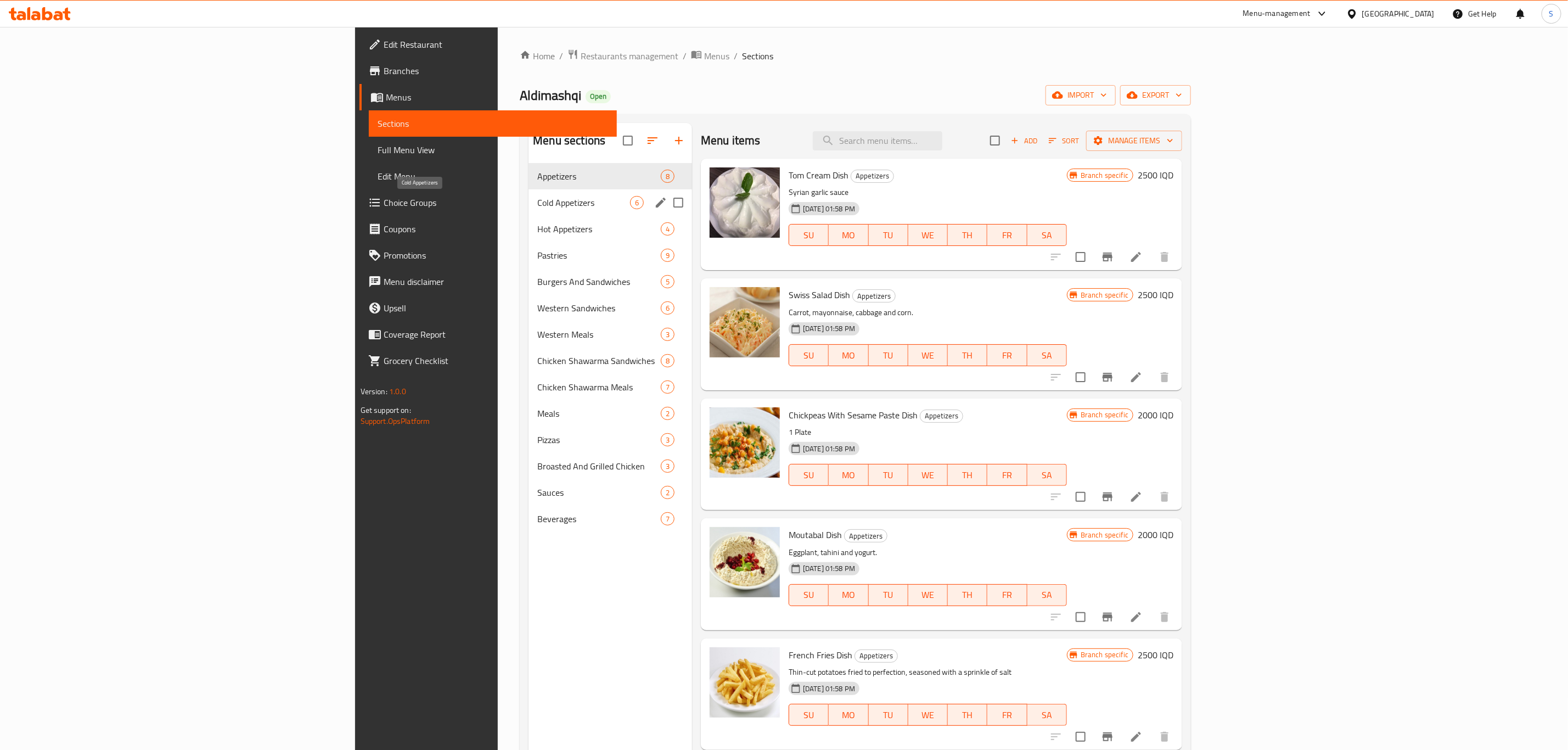
click at [537, 202] on span "Cold Appetizers" at bounding box center [583, 202] width 93 height 13
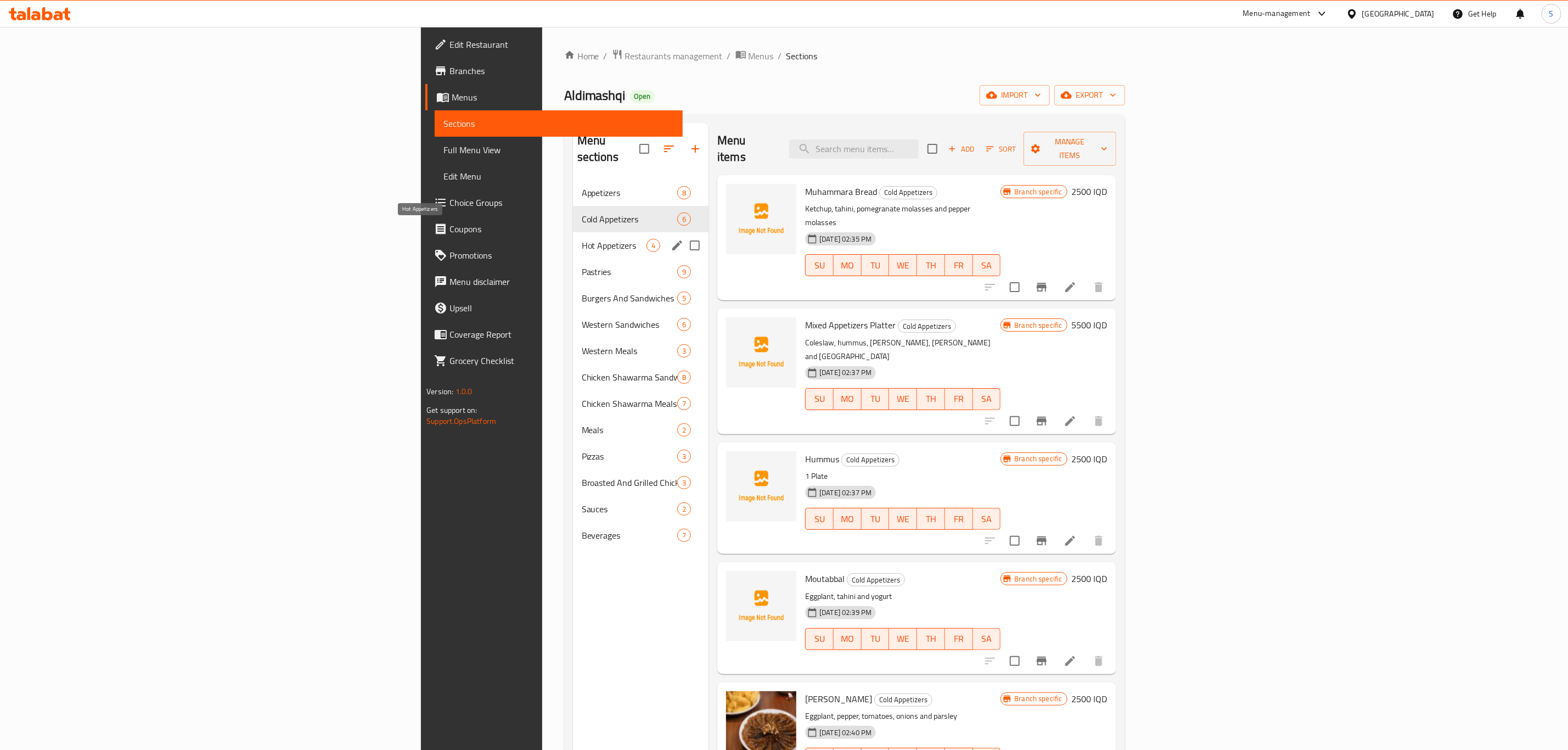
click at [581, 239] on span "Hot Appetizers" at bounding box center [614, 245] width 64 height 13
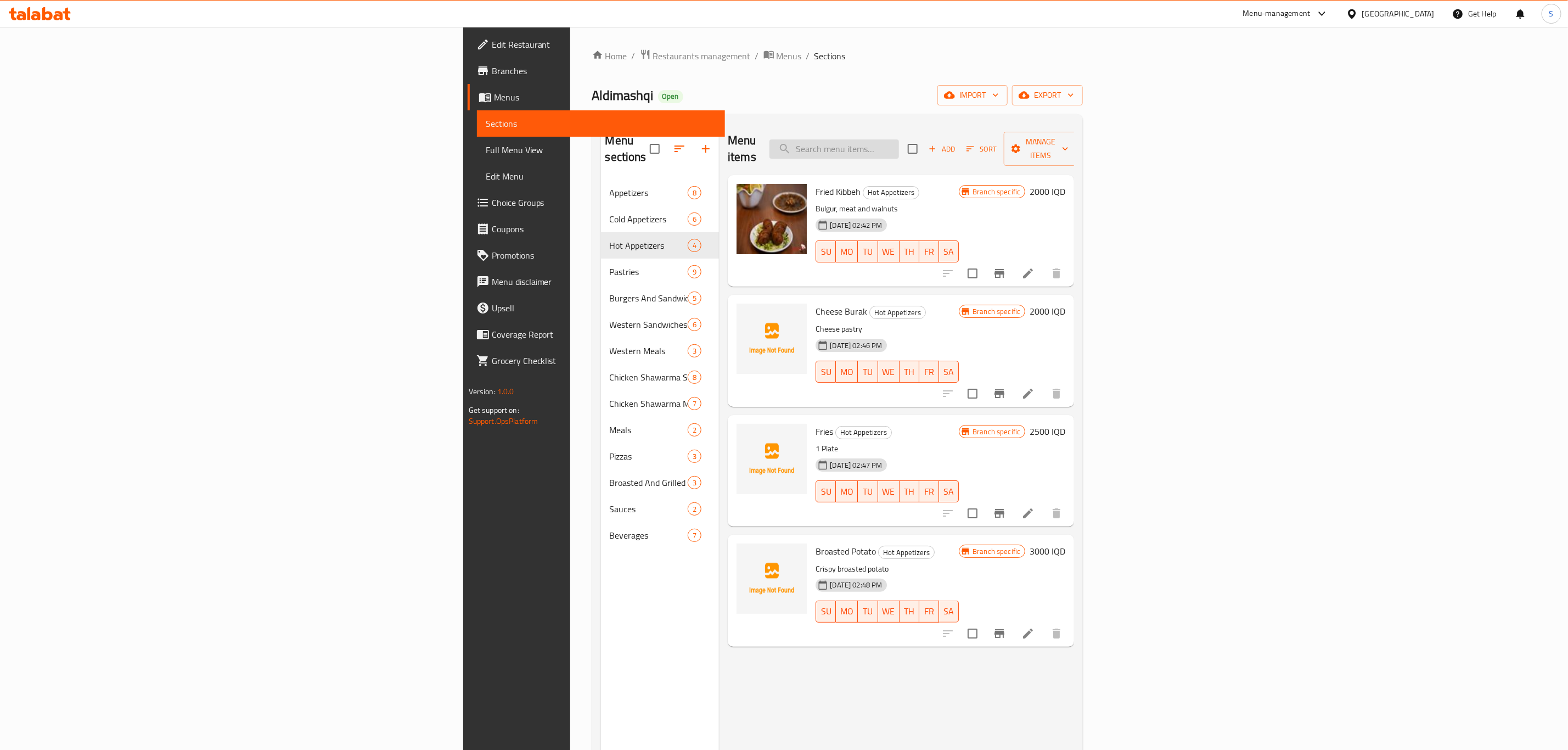
click at [899, 140] on input "search" at bounding box center [834, 149] width 130 height 19
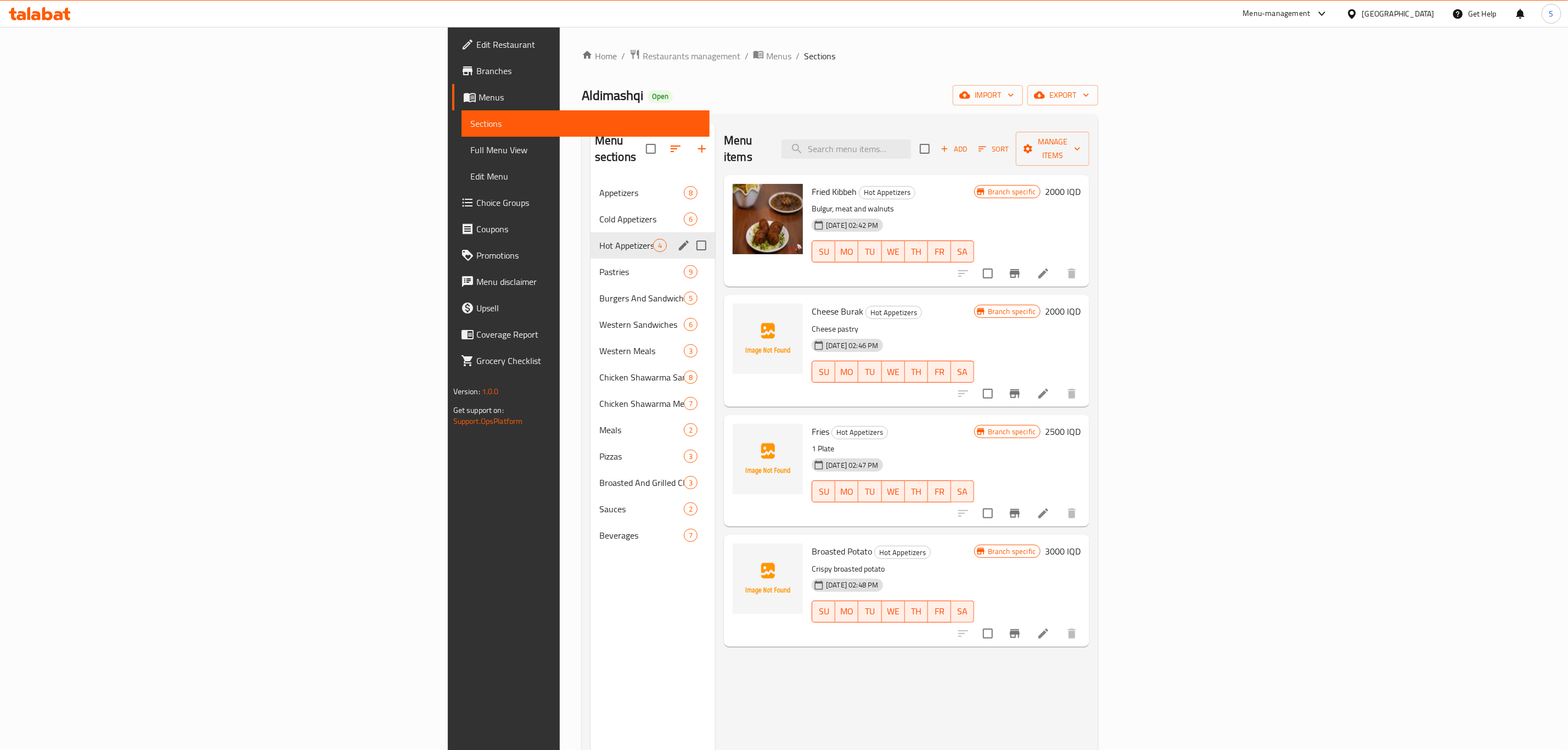
click at [590, 210] on div "Cold Appetizers 6" at bounding box center [652, 219] width 125 height 27
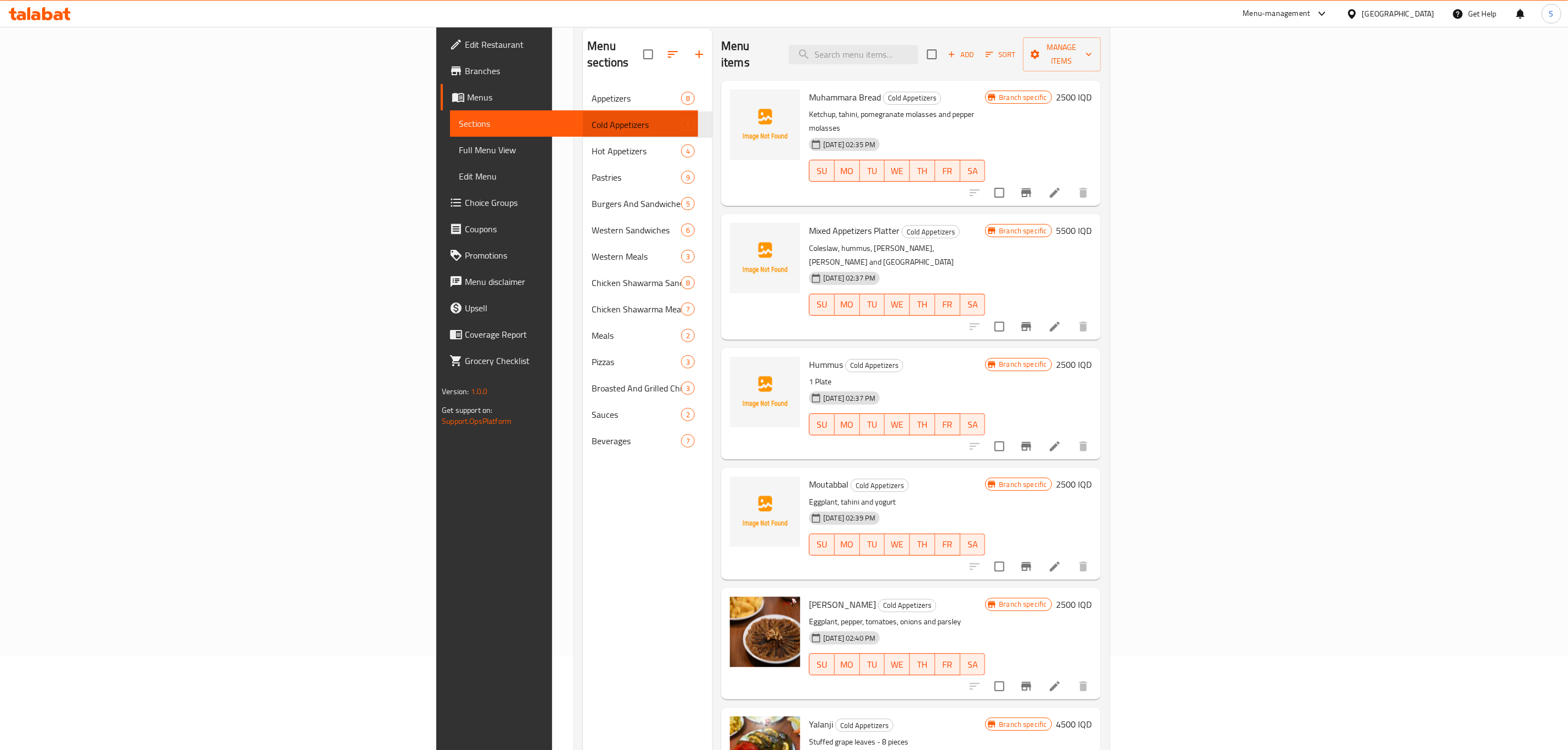
scroll to position [154, 0]
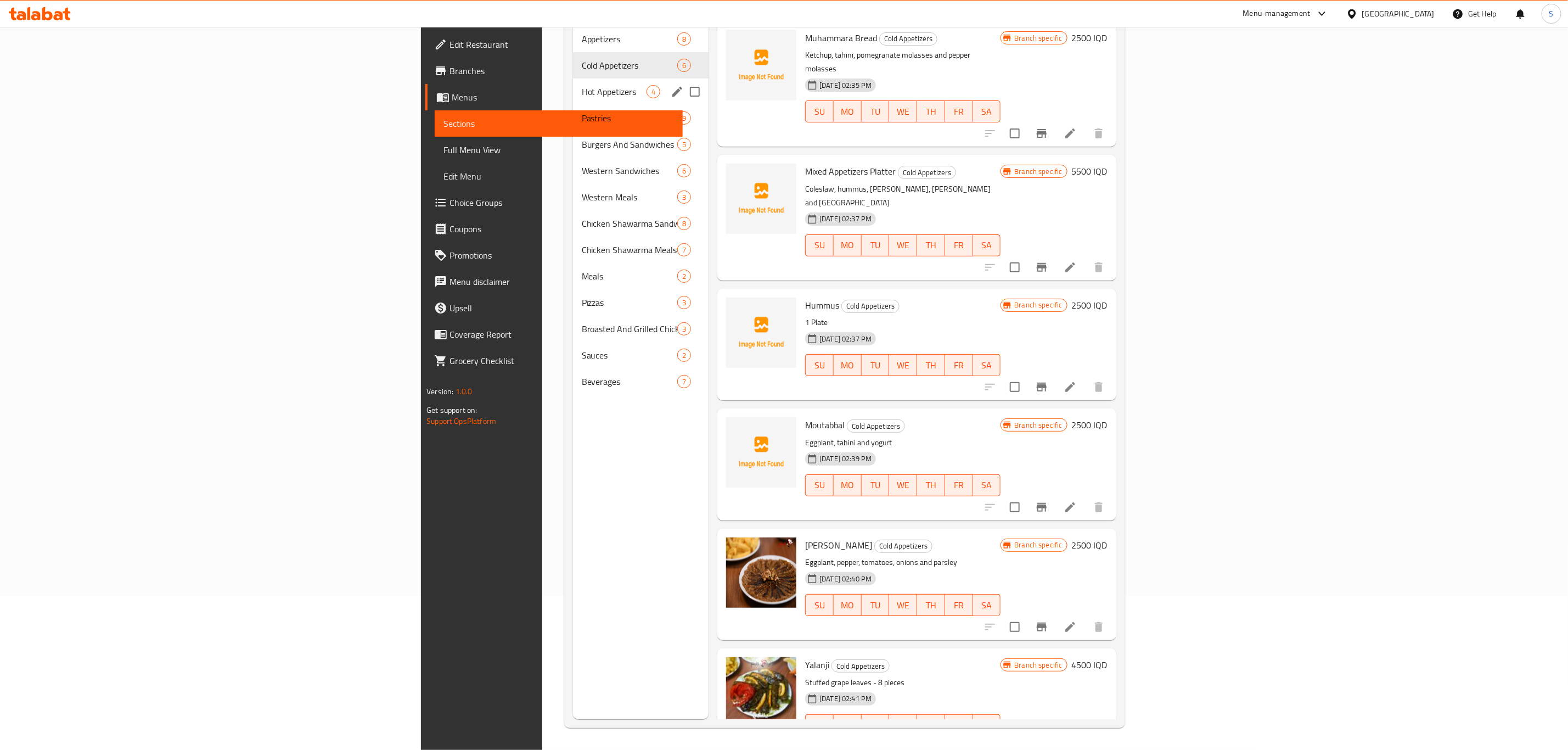
click at [581, 85] on span "Hot Appetizers" at bounding box center [614, 92] width 64 height 13
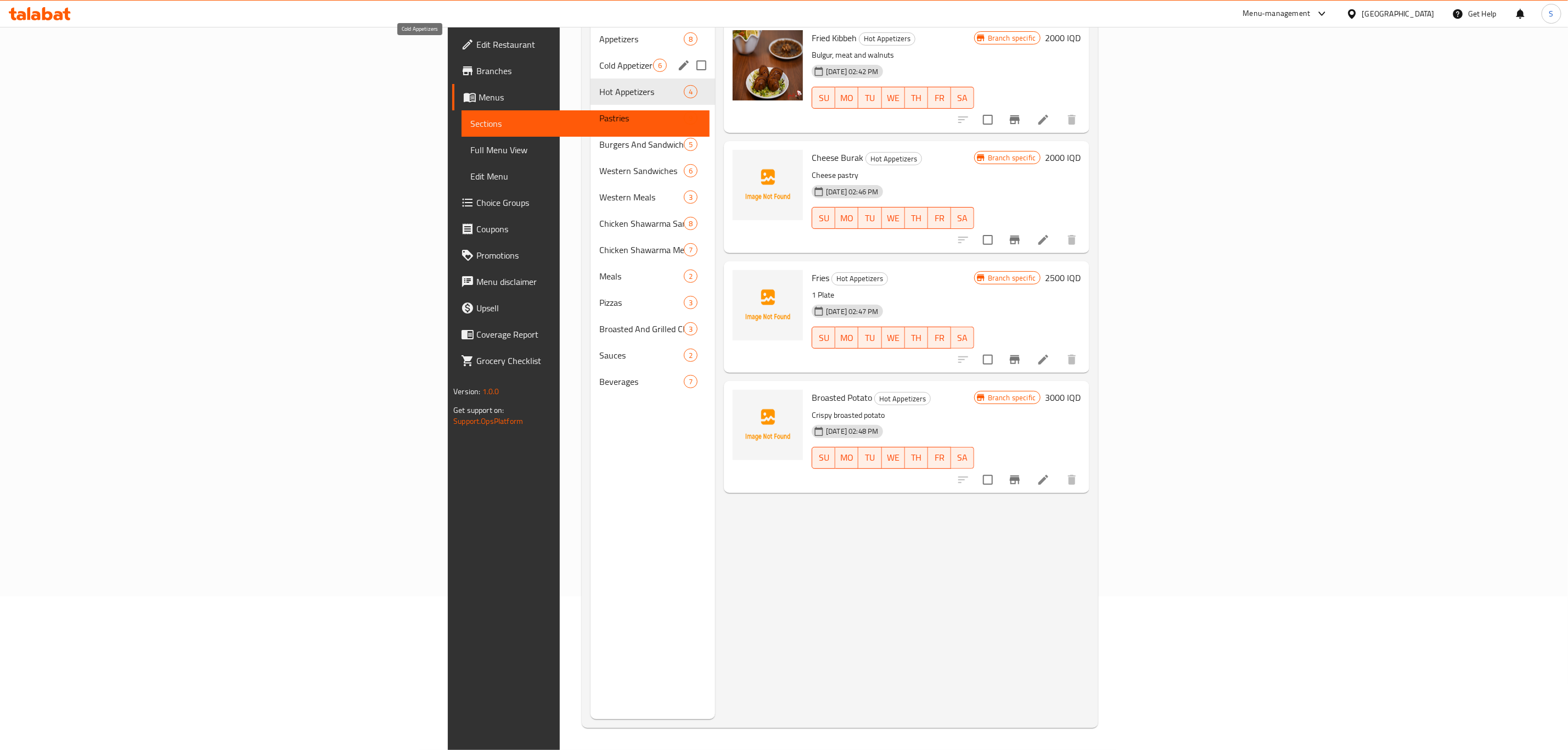
drag, startPoint x: 458, startPoint y: 48, endPoint x: 516, endPoint y: 127, distance: 98.0
click at [599, 59] on span "Cold Appetizers" at bounding box center [626, 65] width 54 height 13
